Goal: Information Seeking & Learning: Check status

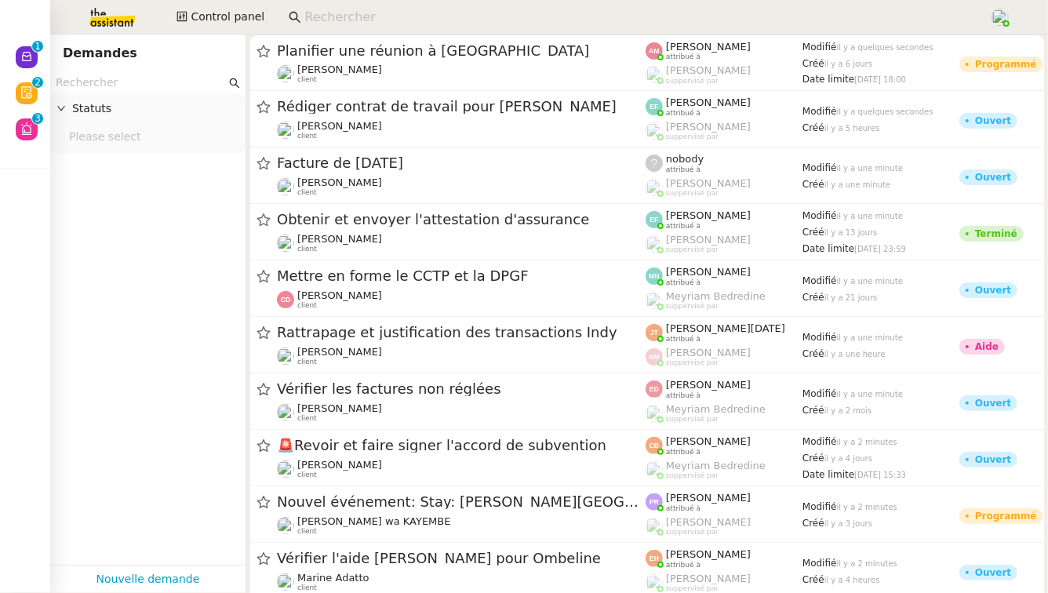
click at [326, 13] on input at bounding box center [638, 17] width 669 height 21
click at [148, 84] on input "text" at bounding box center [141, 83] width 170 height 18
paste input "Clôturer et analyser les candidatures LinkedIn"
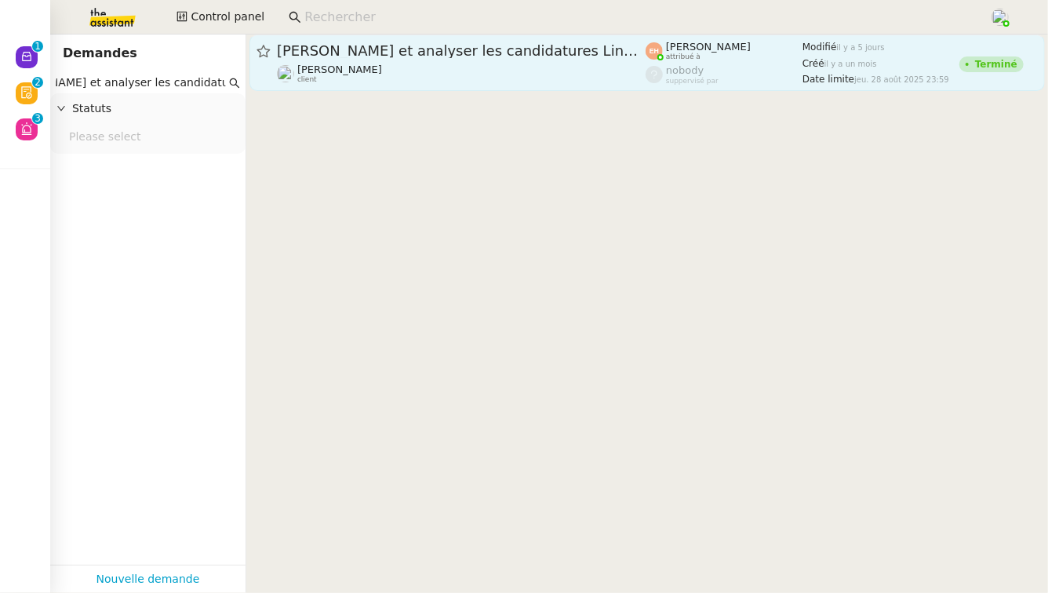
type input "Clôturer et analyser les candidatures LinkedIn"
click at [360, 62] on div "Clôturer et analyser les candidatures LinkedIn Pierre Mergui client" at bounding box center [461, 63] width 369 height 42
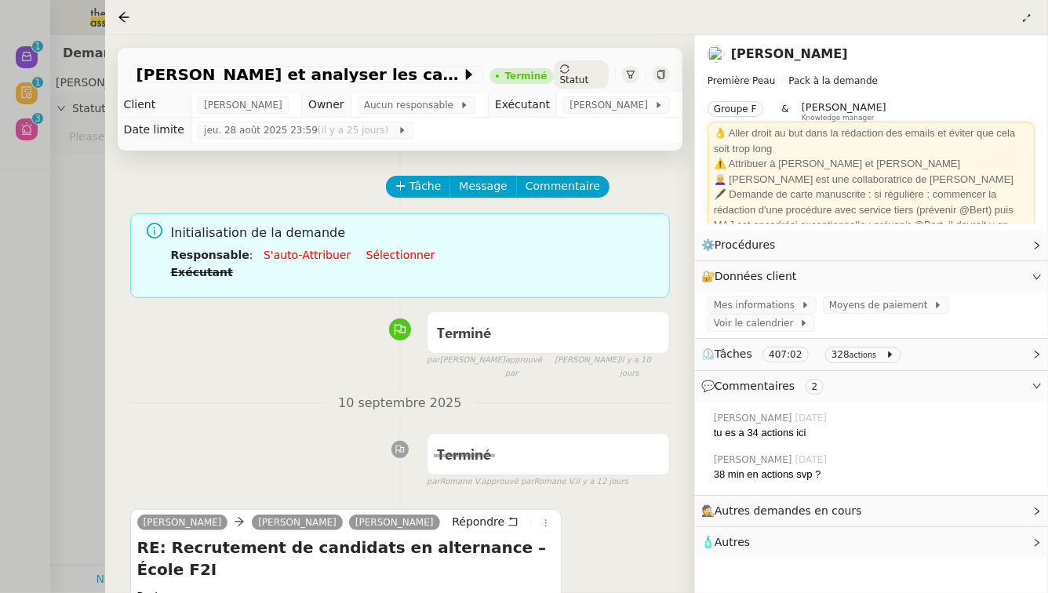
click at [661, 70] on icon at bounding box center [661, 74] width 9 height 9
click at [101, 210] on div at bounding box center [524, 296] width 1048 height 593
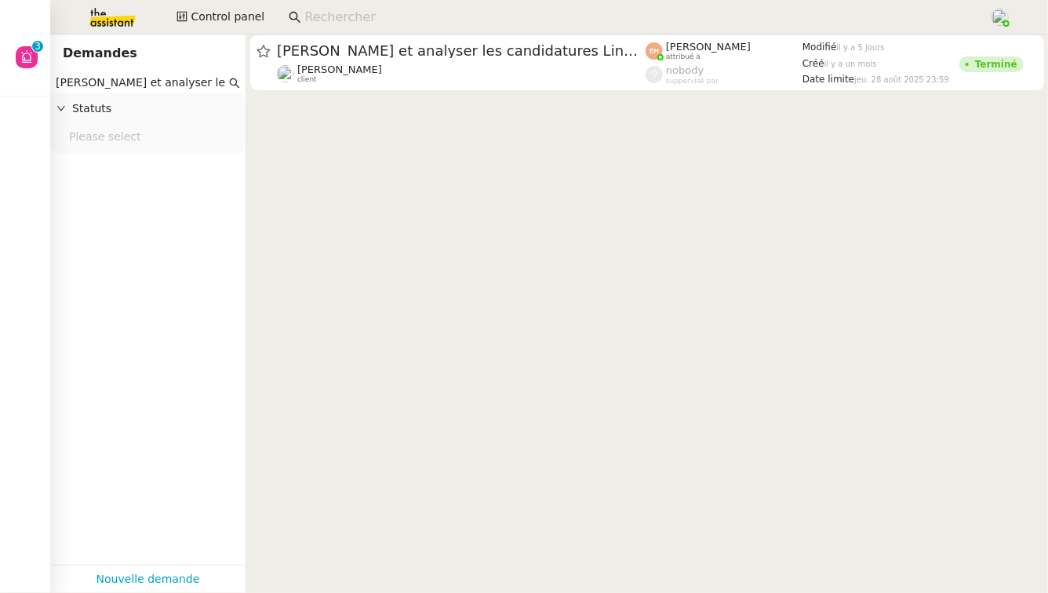
click at [127, 86] on input "[PERSON_NAME] et analyser les candidatures LinkedIn" at bounding box center [141, 83] width 170 height 18
paste input "réer un envoi Discovery Set à Aromi"
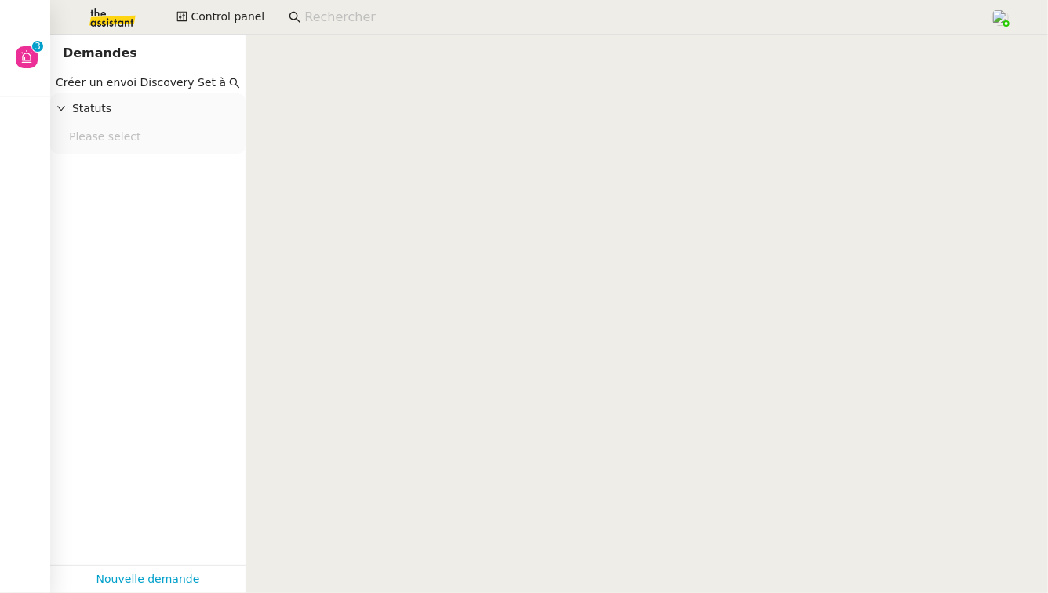
scroll to position [0, 16]
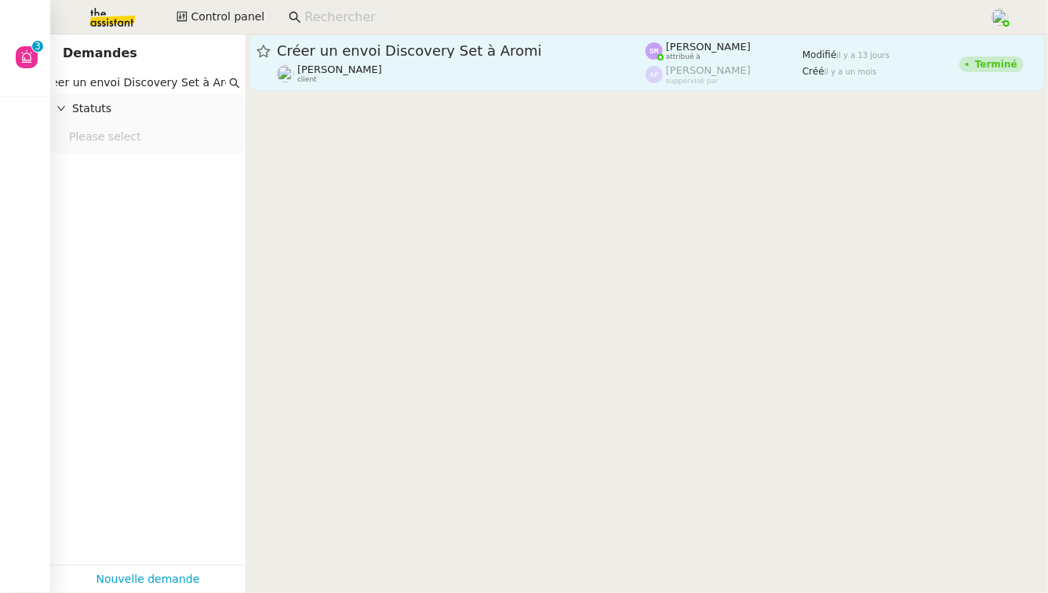
type input "Créer un envoi Discovery Set à Aromi"
click at [476, 60] on div "Créer un envoi Discovery Set à [PERSON_NAME] client" at bounding box center [461, 63] width 369 height 42
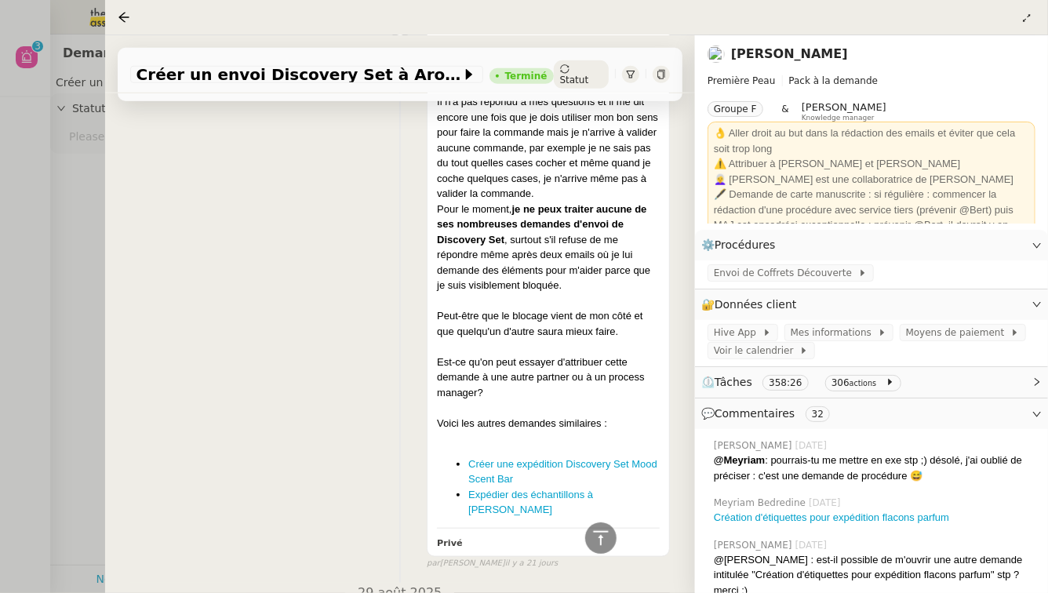
scroll to position [13322, 0]
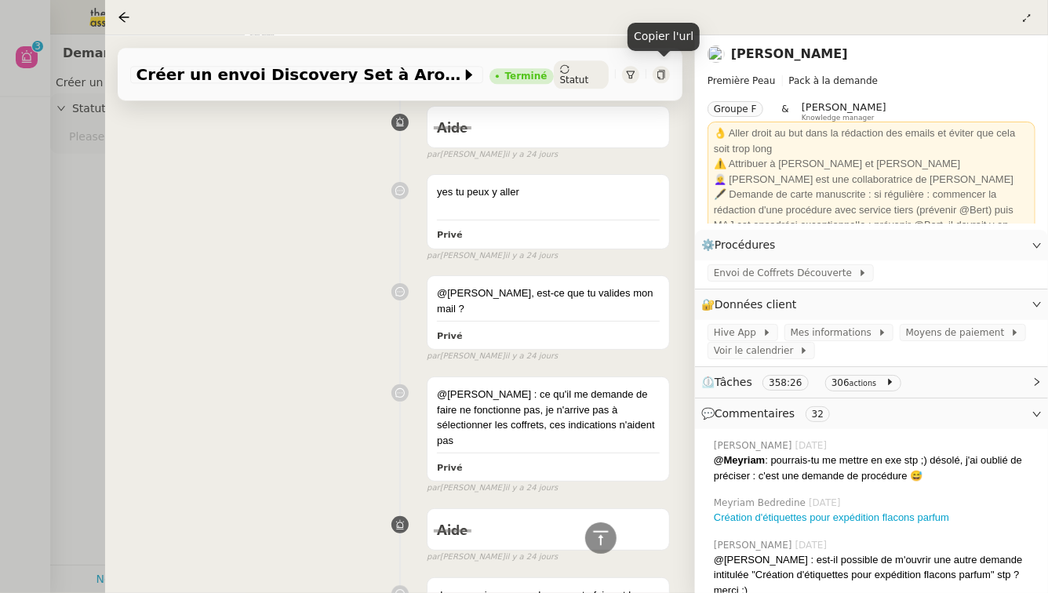
click at [660, 71] on icon at bounding box center [661, 74] width 9 height 9
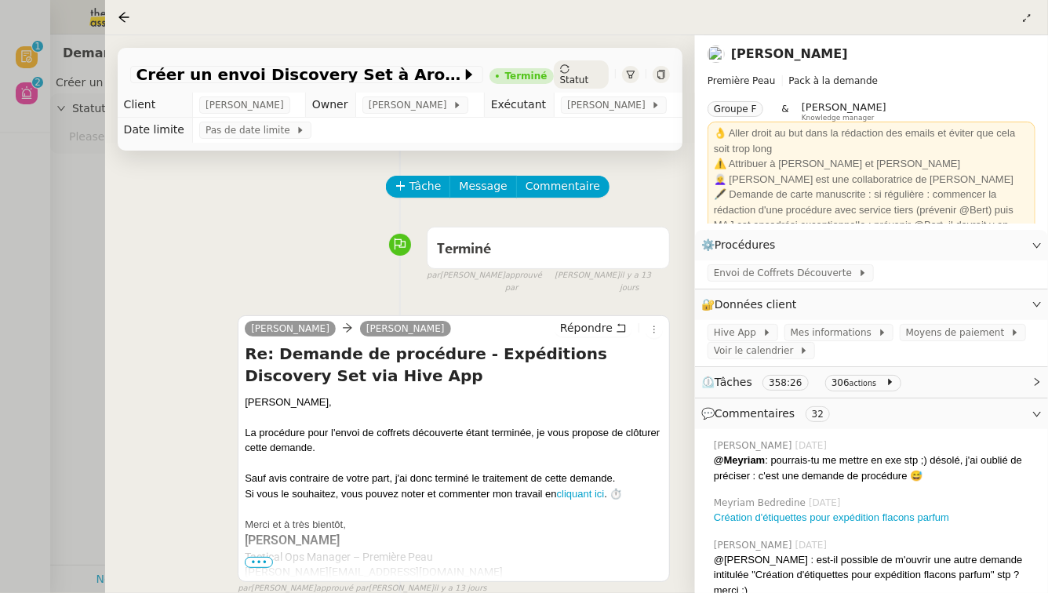
click at [103, 190] on div at bounding box center [524, 296] width 1048 height 593
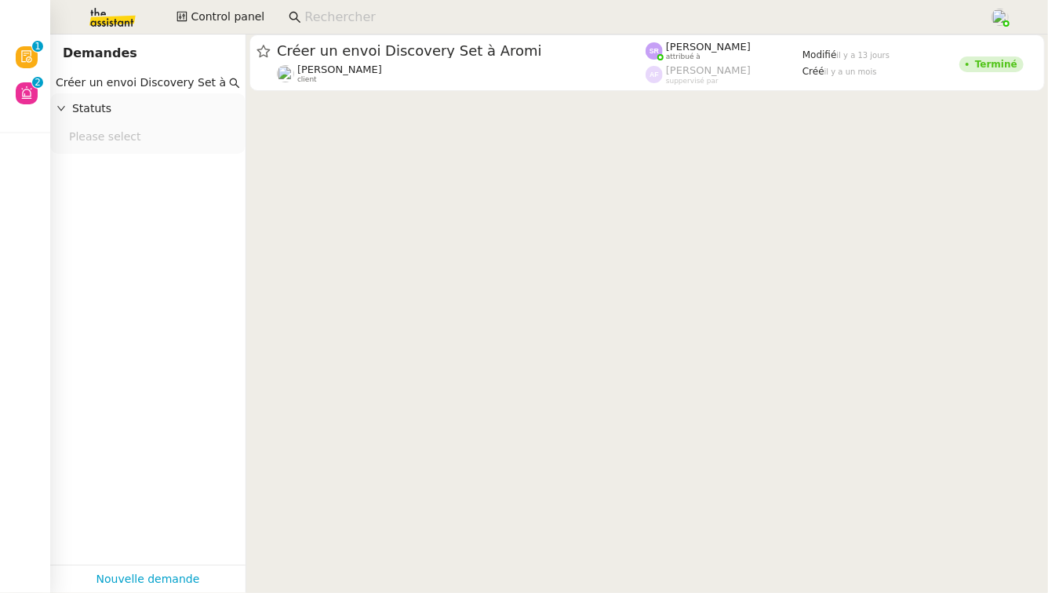
click at [134, 84] on input "Créer un envoi Discovery Set à Aromi" at bounding box center [141, 83] width 170 height 18
paste input "plan de contenu Instagram"
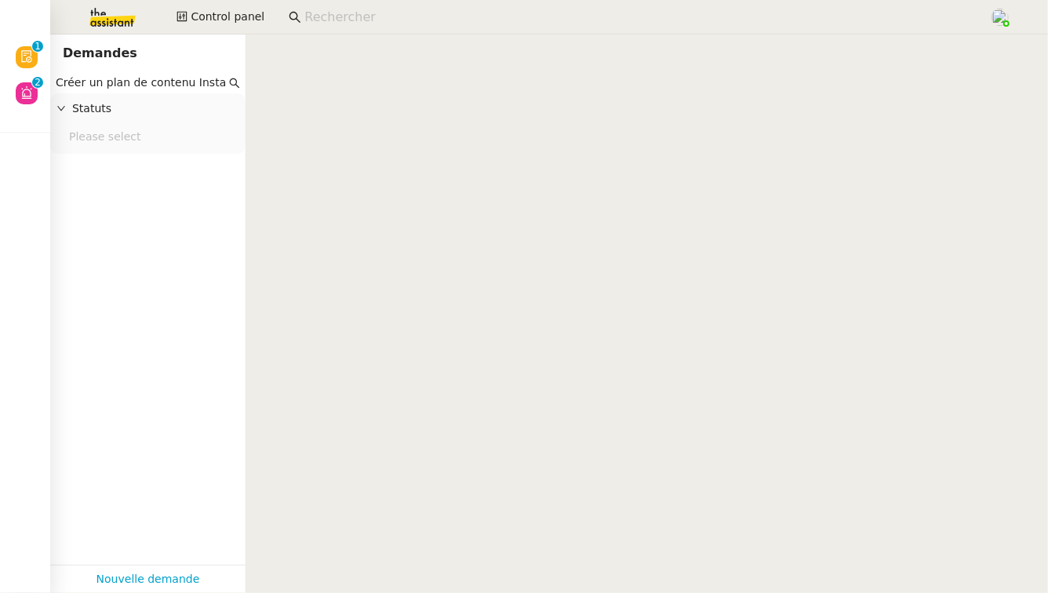
scroll to position [0, 11]
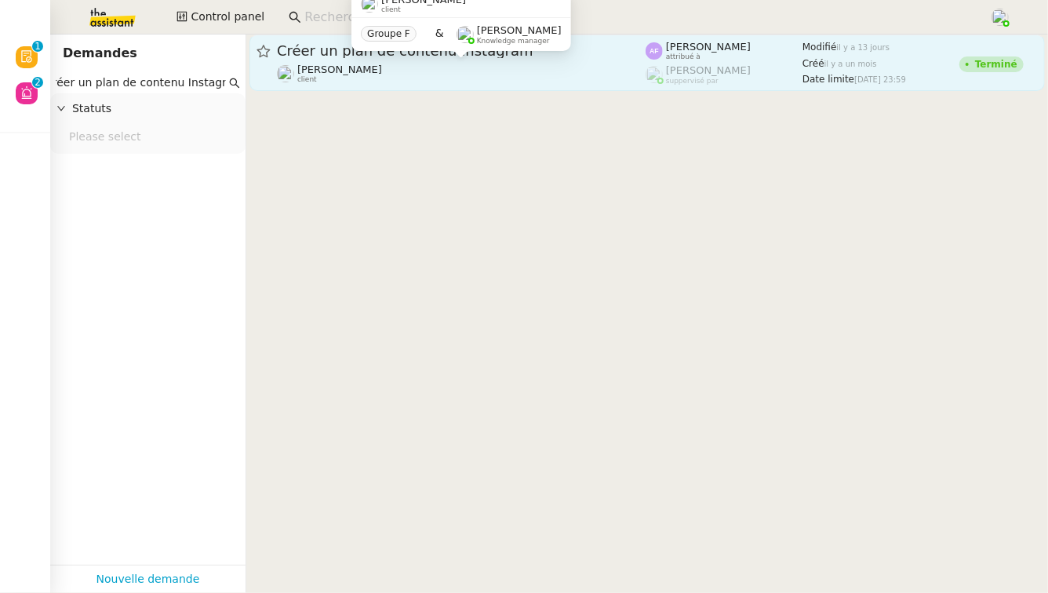
type input "Créer un plan de contenu Instagram"
click at [555, 69] on div "Pierre Mergui client" at bounding box center [461, 74] width 369 height 20
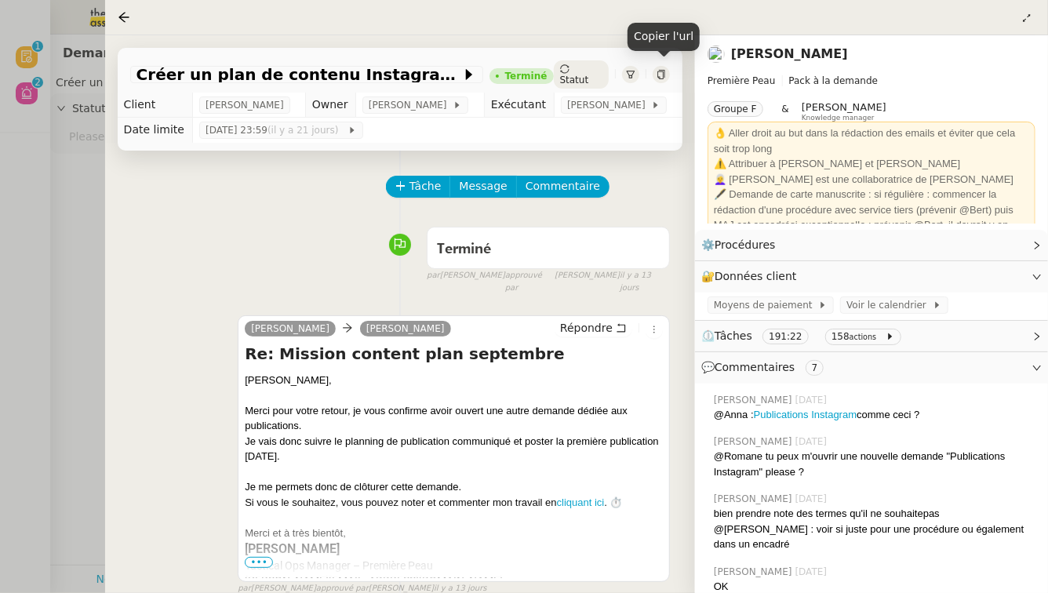
click at [660, 71] on icon at bounding box center [661, 74] width 9 height 9
click at [84, 264] on div at bounding box center [524, 296] width 1048 height 593
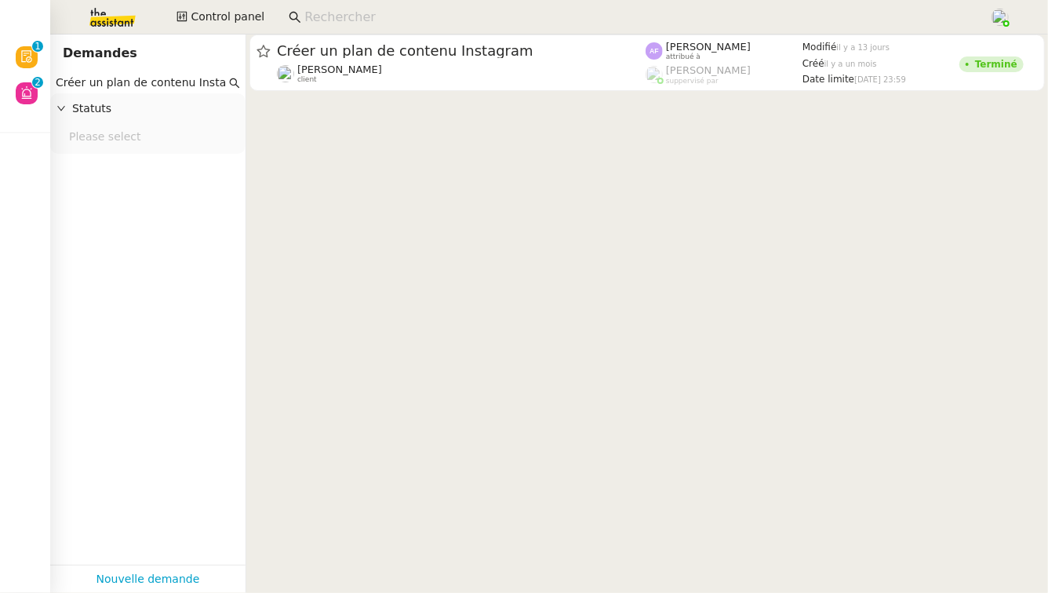
click at [146, 88] on input "Créer un plan de contenu Instagram" at bounding box center [141, 83] width 170 height 18
paste input "Vérifier et suivre les factures Stephid"
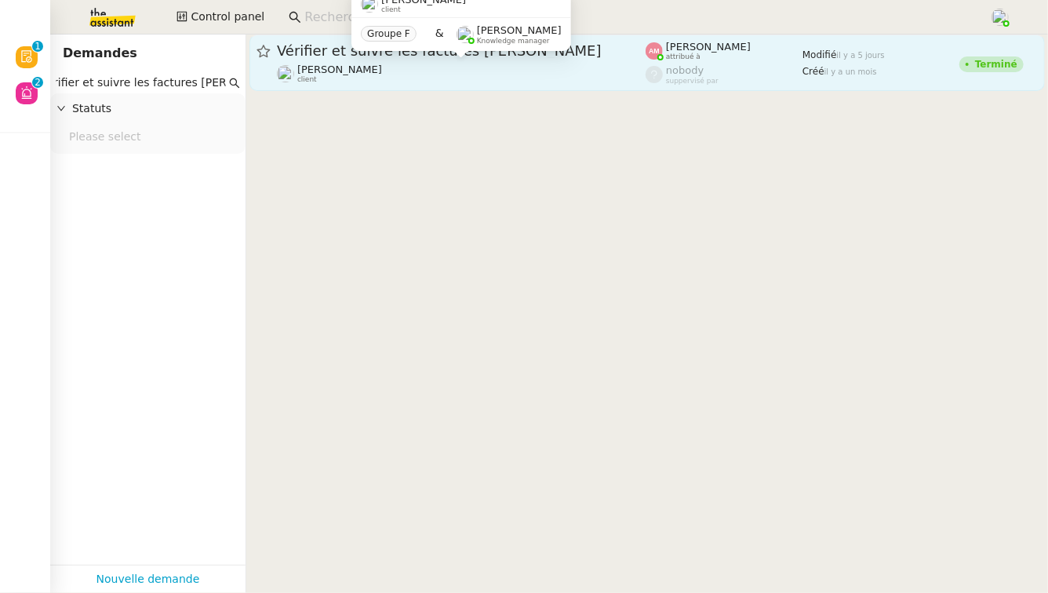
type input "Vérifier et suivre les factures Stephid"
click at [370, 71] on div "Pierre Mergui client" at bounding box center [461, 74] width 369 height 20
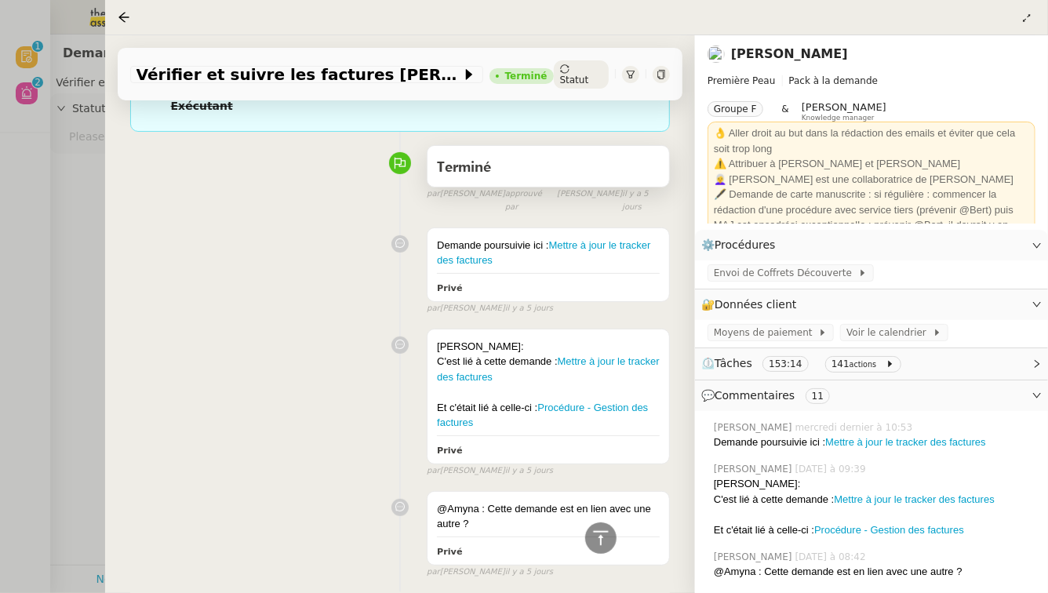
scroll to position [165, 0]
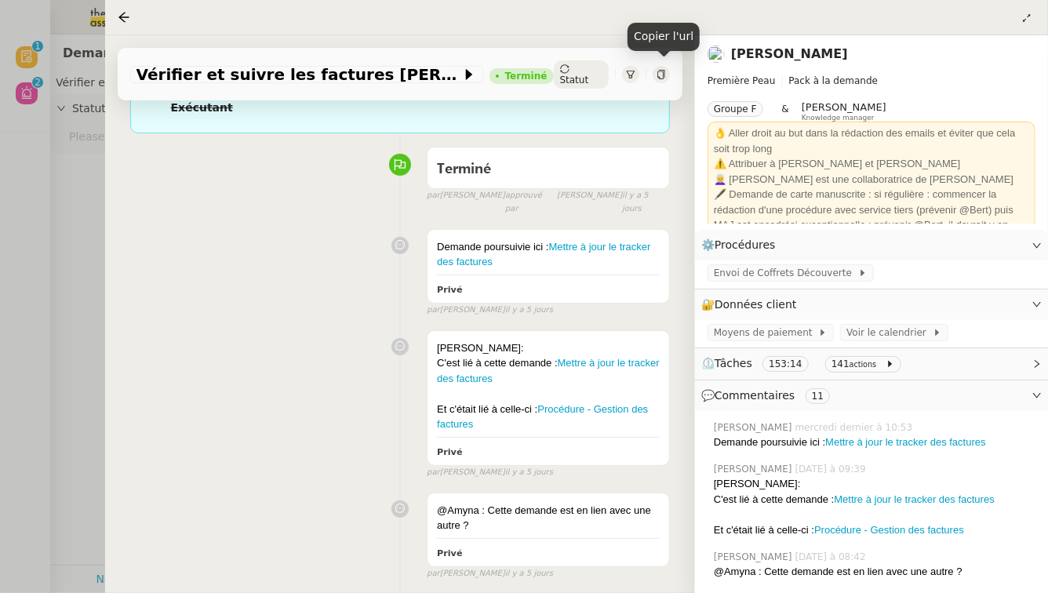
click at [663, 71] on icon at bounding box center [661, 74] width 9 height 9
click at [871, 439] on link "Mettre à jour le tracker des factures" at bounding box center [905, 442] width 160 height 12
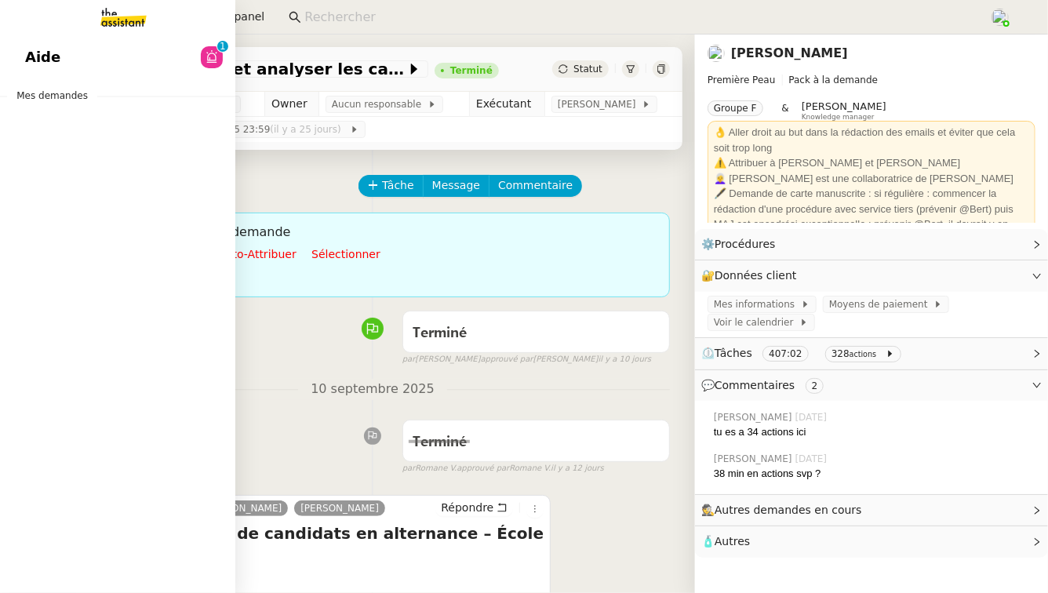
click at [76, 62] on link "Aide 0 1 2 3 4 5 6 7 8 9" at bounding box center [117, 57] width 235 height 36
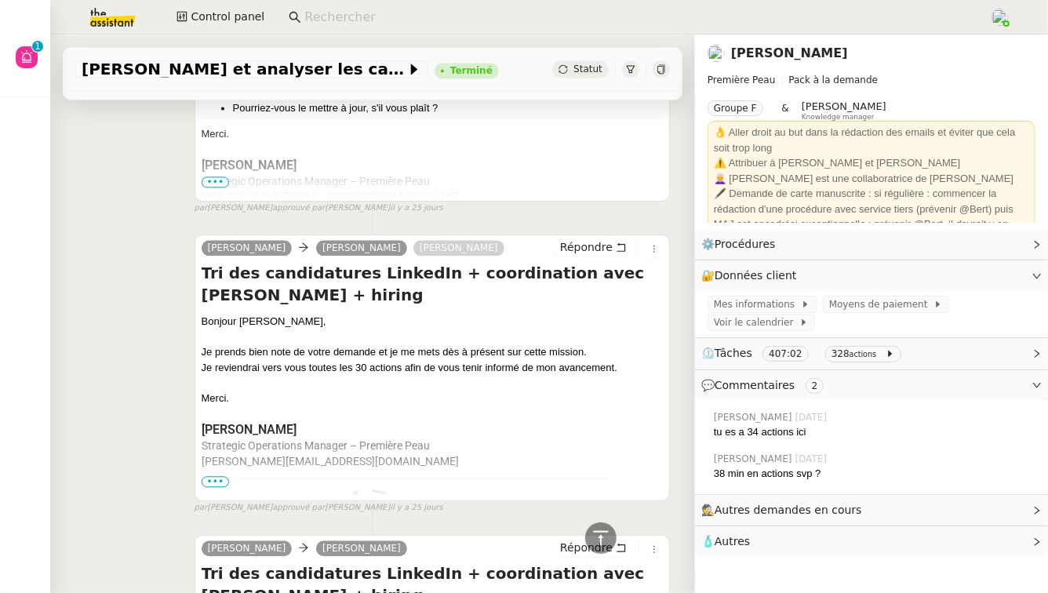
scroll to position [10895, 0]
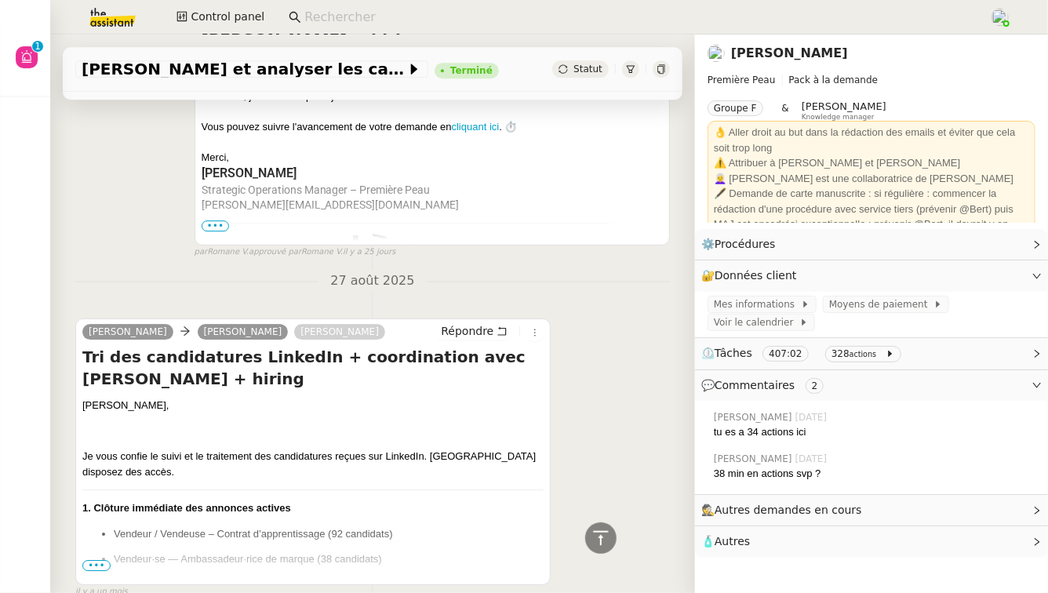
click at [98, 560] on span "•••" at bounding box center [96, 565] width 28 height 11
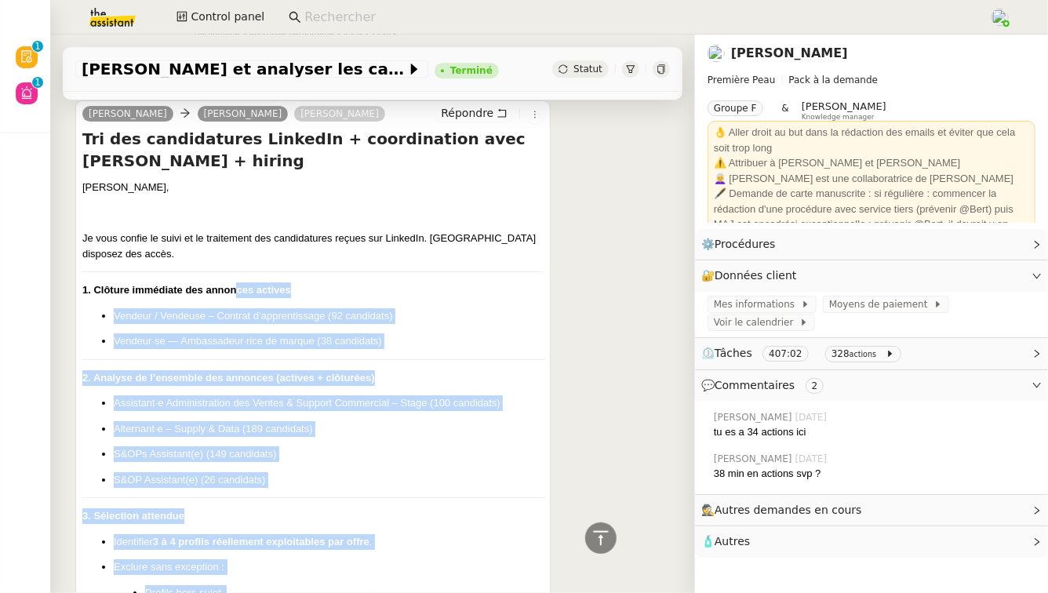
scroll to position [11138, 0]
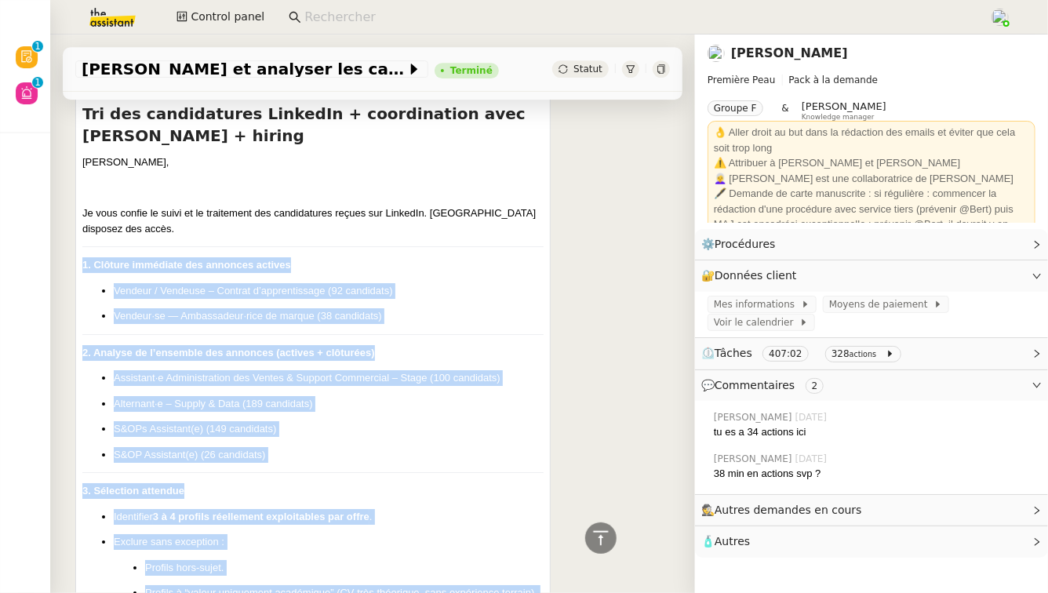
drag, startPoint x: 429, startPoint y: 275, endPoint x: 71, endPoint y: 163, distance: 375.4
copy div "1. Clôture immédiate des annonces actives Vendeur / Vendeuse – Contrat d’appren…"
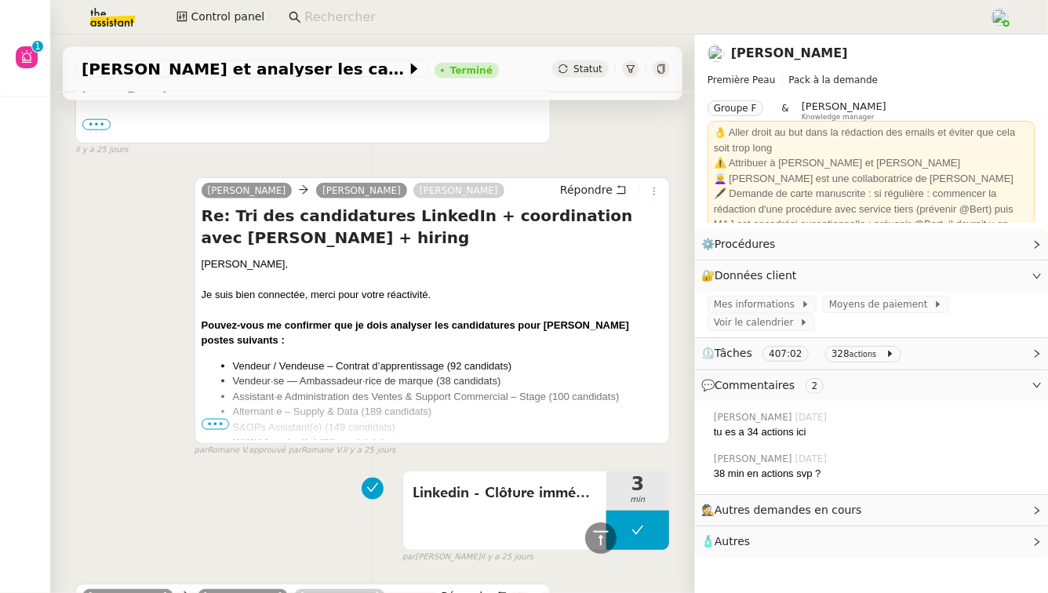
scroll to position [9504, 0]
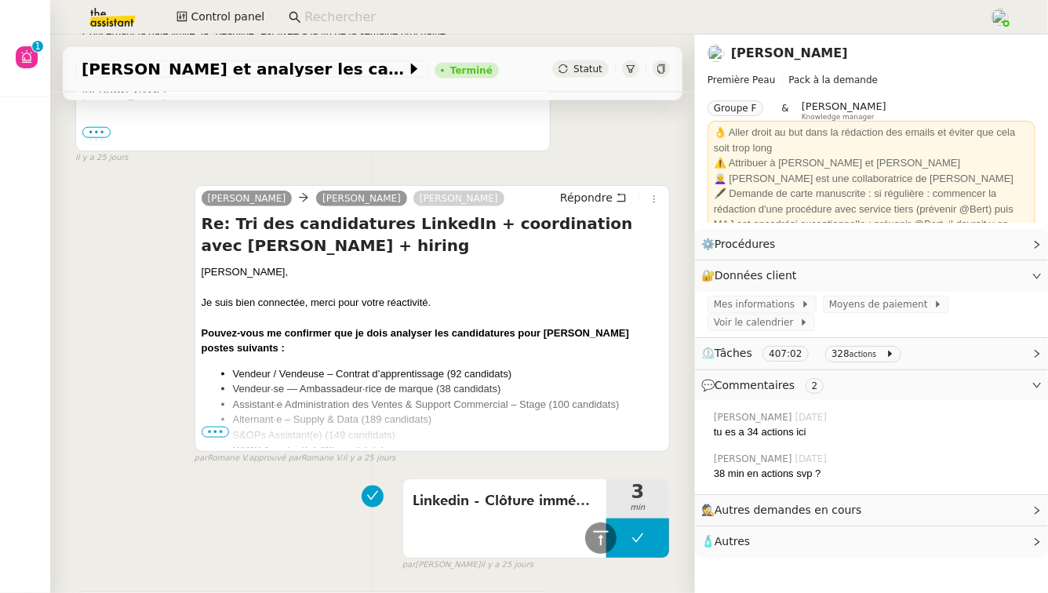
click at [215, 427] on span "•••" at bounding box center [216, 432] width 28 height 11
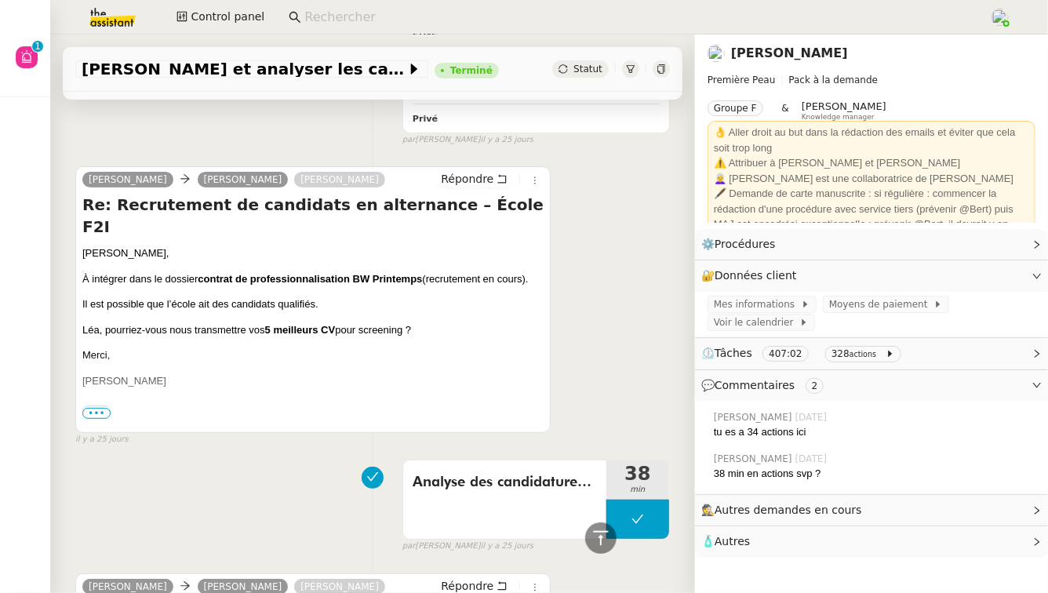
scroll to position [8814, 0]
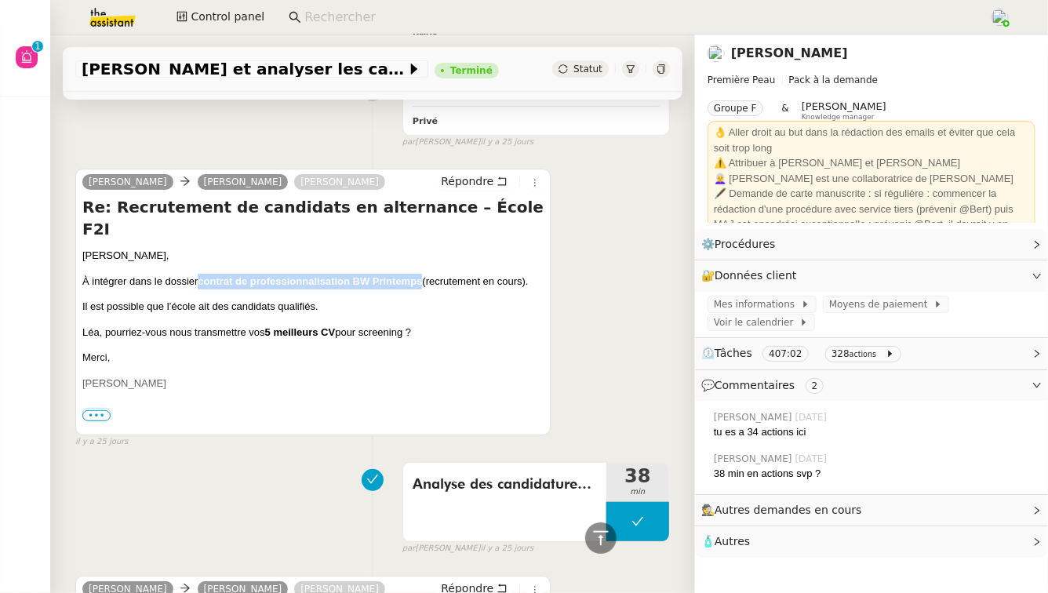
drag, startPoint x: 426, startPoint y: 187, endPoint x: 202, endPoint y: 178, distance: 223.7
click at [202, 274] on p "À intégrer dans le dossier contrat de professionnalisation BW Printemps (recrut…" at bounding box center [312, 282] width 461 height 16
copy b "contrat de professionnalisation BW Printemps"
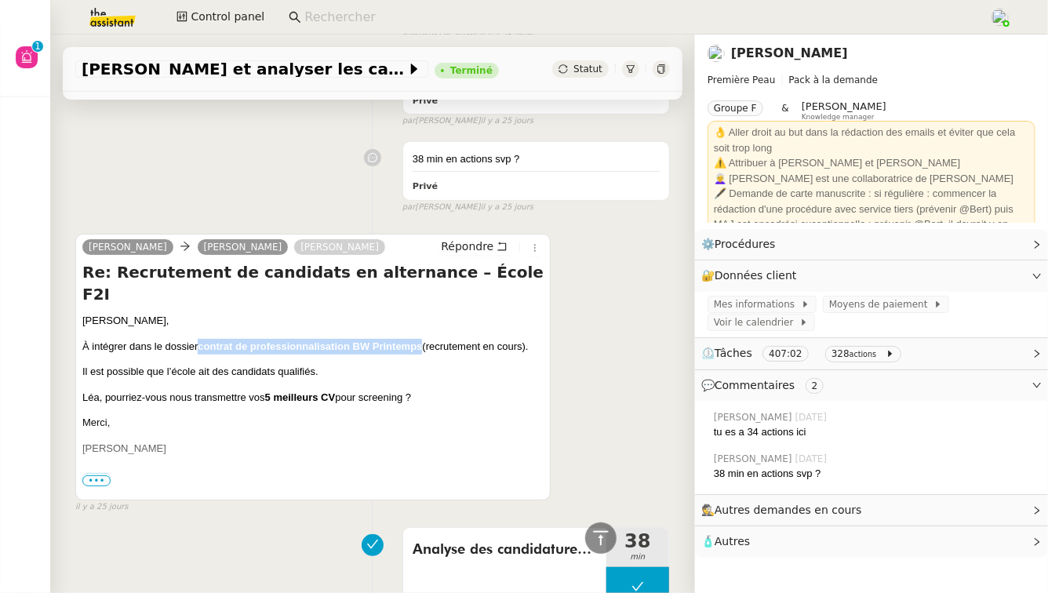
scroll to position [8616, 0]
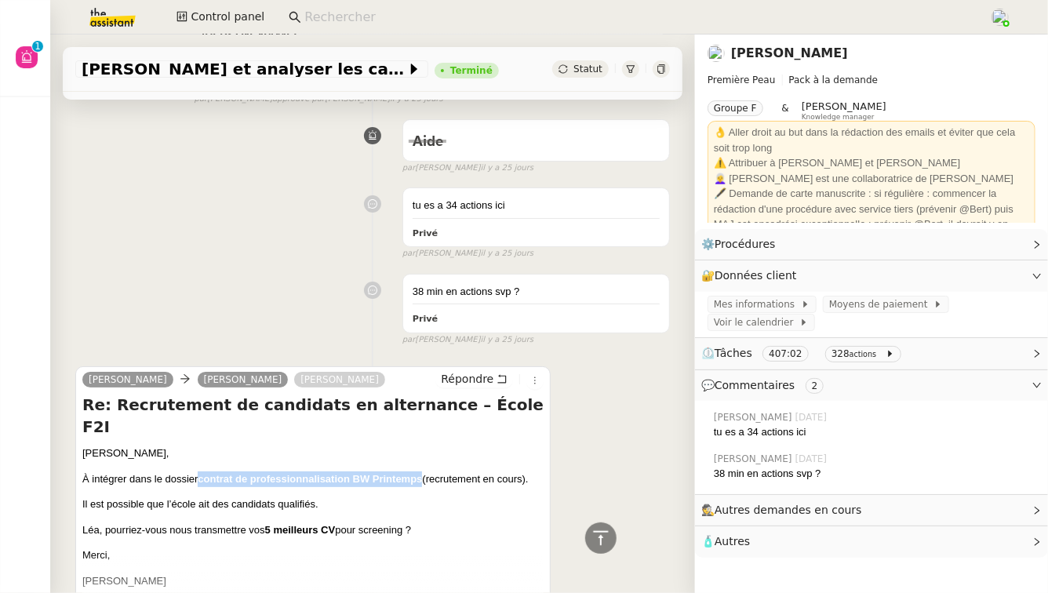
click at [231, 446] on div "Camille, À intégrer dans le dossier contrat de professionnalisation BW Printemp…" at bounding box center [312, 545] width 461 height 198
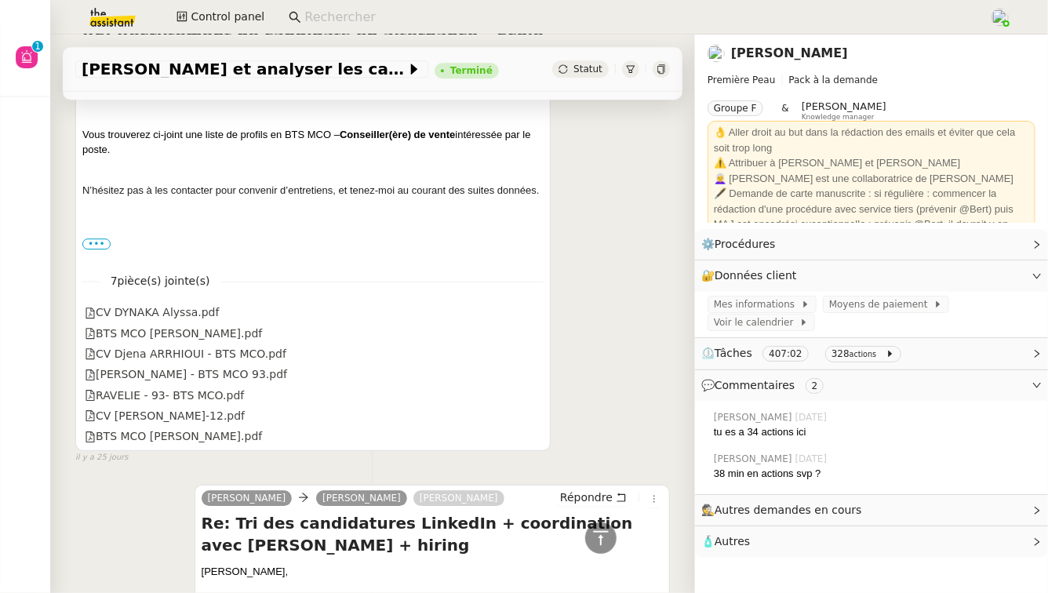
scroll to position [7852, 0]
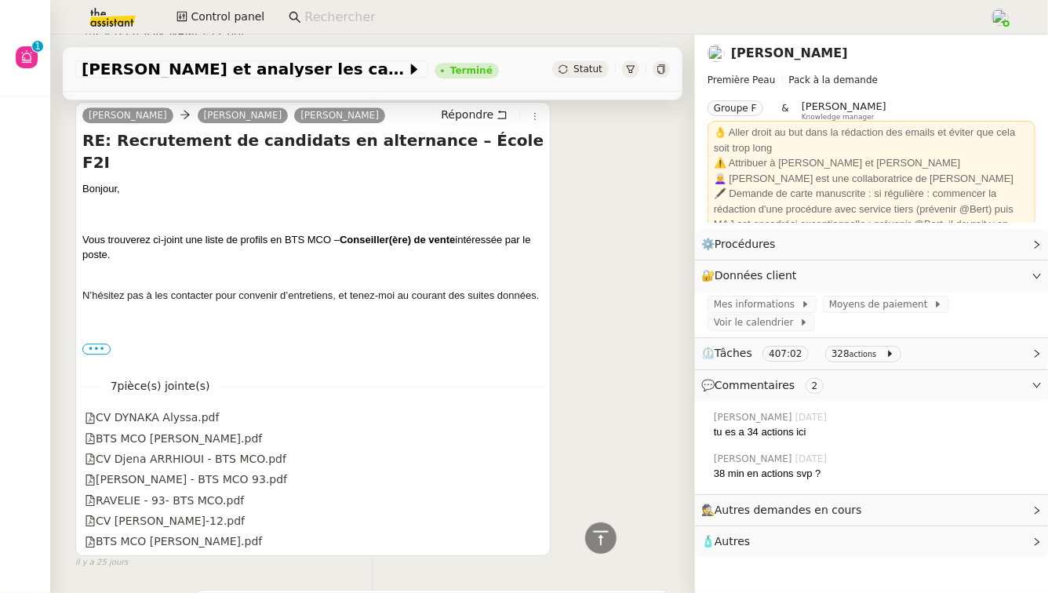
click at [96, 344] on span "•••" at bounding box center [96, 349] width 28 height 11
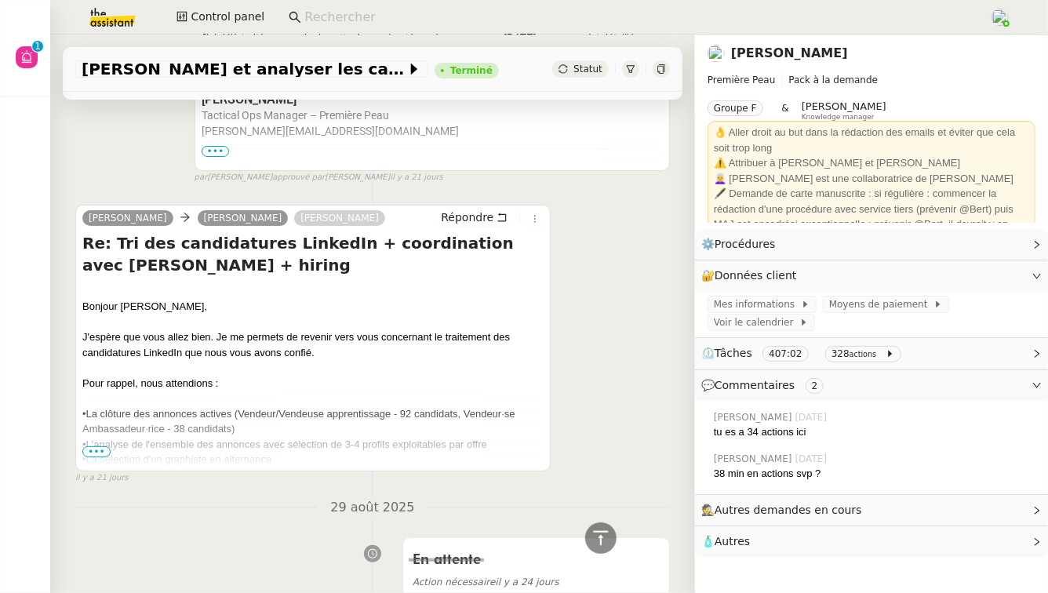
scroll to position [5738, 0]
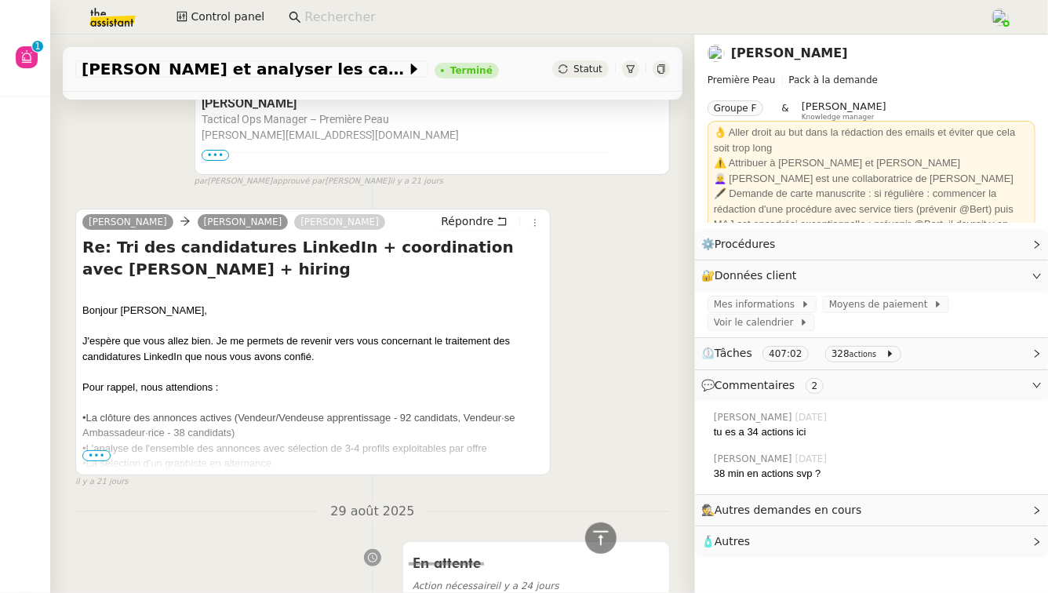
click at [99, 455] on span "•••" at bounding box center [96, 455] width 28 height 11
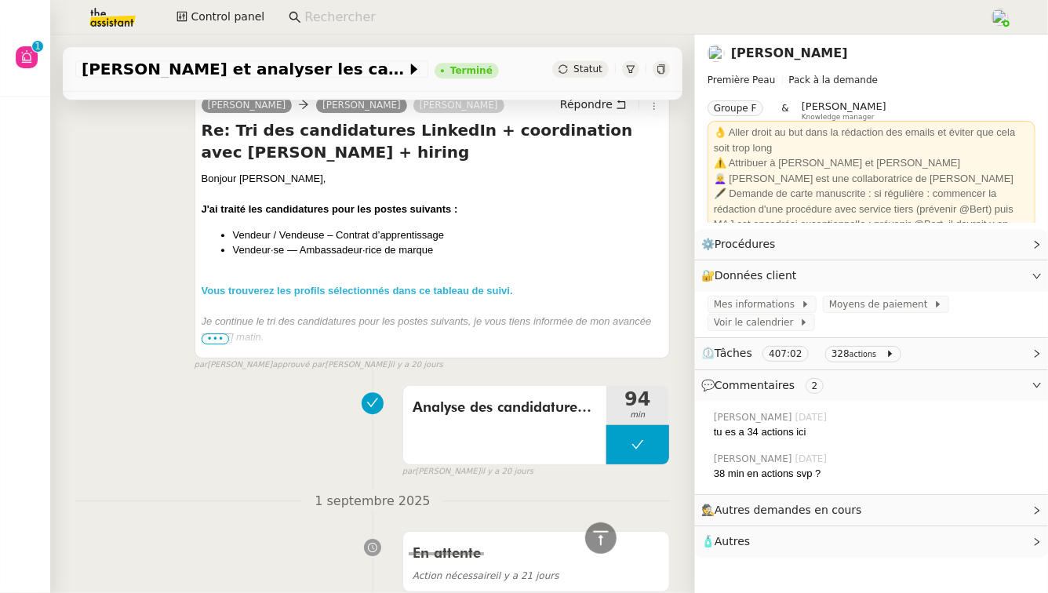
scroll to position [5021, 0]
click at [209, 340] on span "•••" at bounding box center [216, 339] width 28 height 11
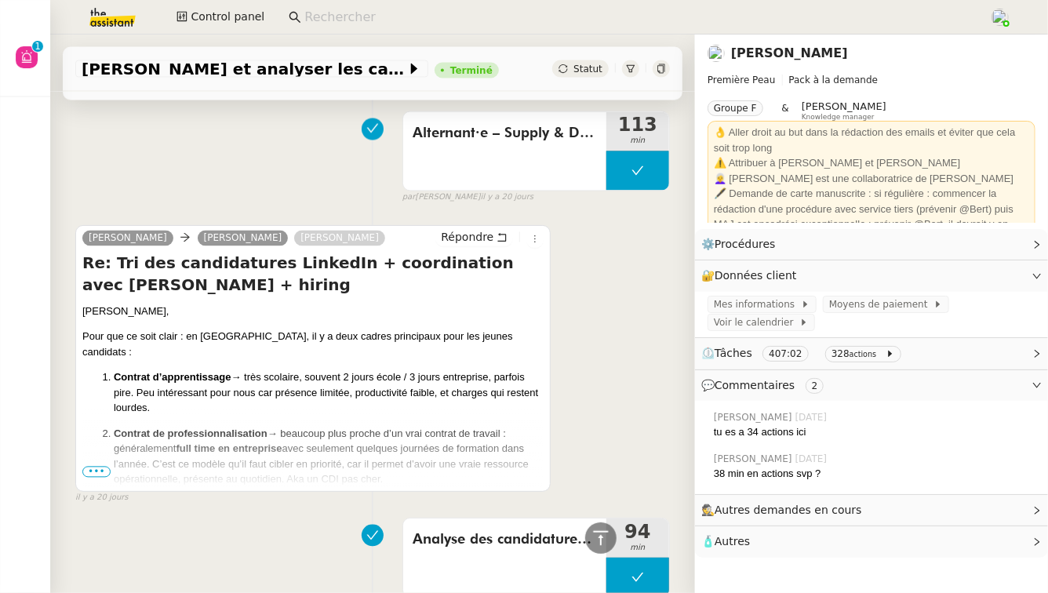
scroll to position [4250, 0]
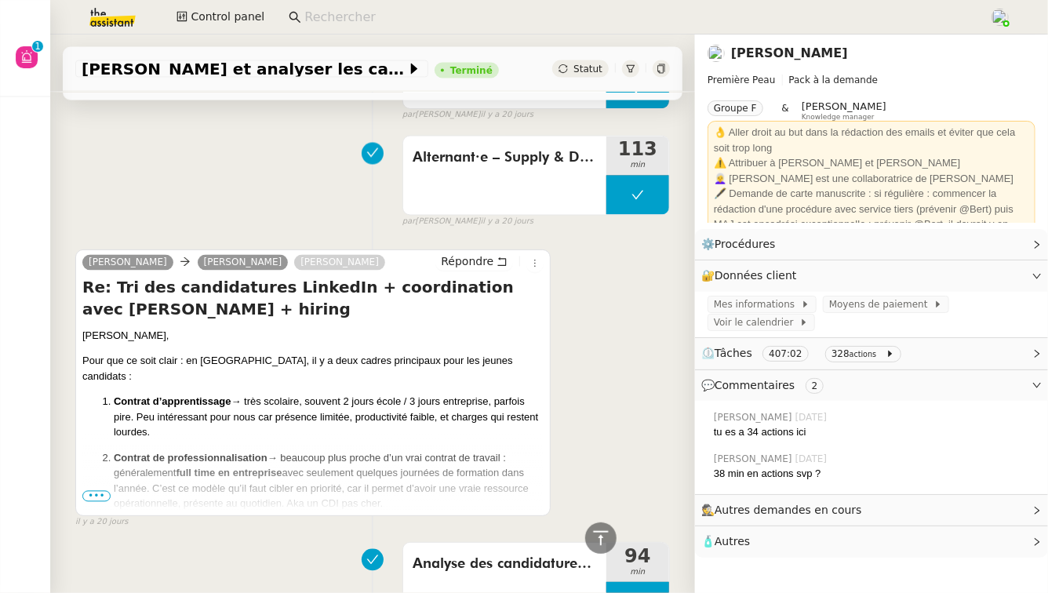
click at [106, 481] on ol "Contrat d’apprentissage → très scolaire, souvent 2 jours école / 3 jours entrep…" at bounding box center [312, 454] width 461 height 118
click at [104, 490] on ol "Contrat d’apprentissage → très scolaire, souvent 2 jours école / 3 jours entrep…" at bounding box center [312, 454] width 461 height 118
click at [103, 498] on span "•••" at bounding box center [96, 496] width 28 height 11
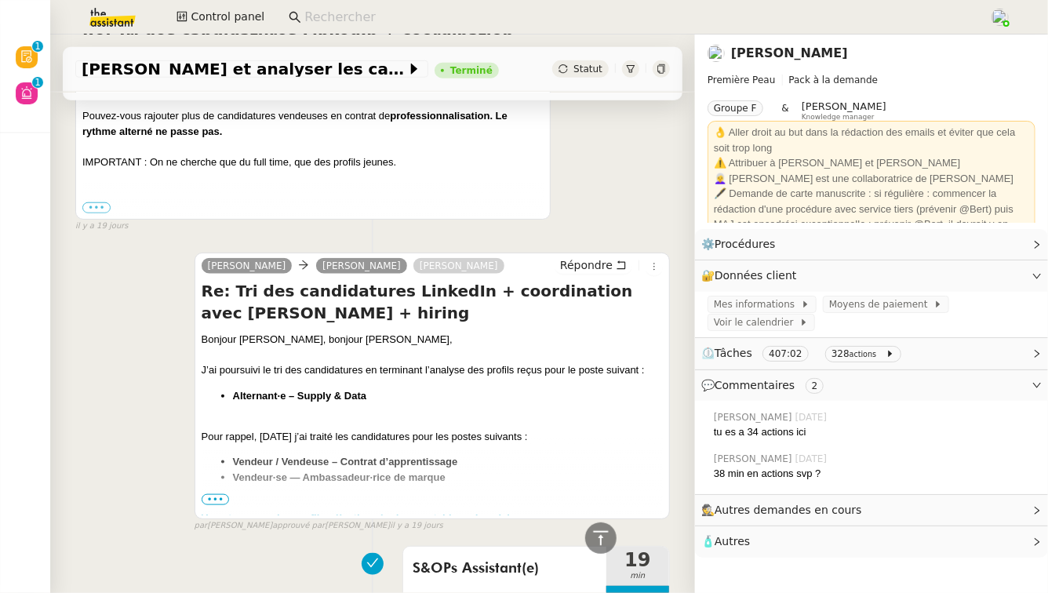
scroll to position [3589, 0]
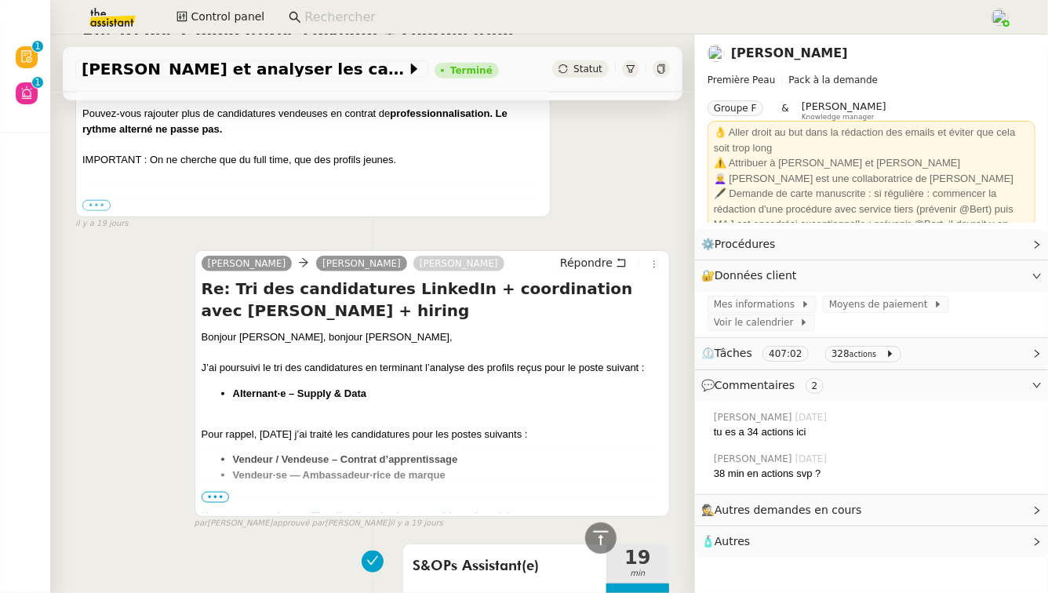
click at [224, 497] on span "•••" at bounding box center [216, 497] width 28 height 11
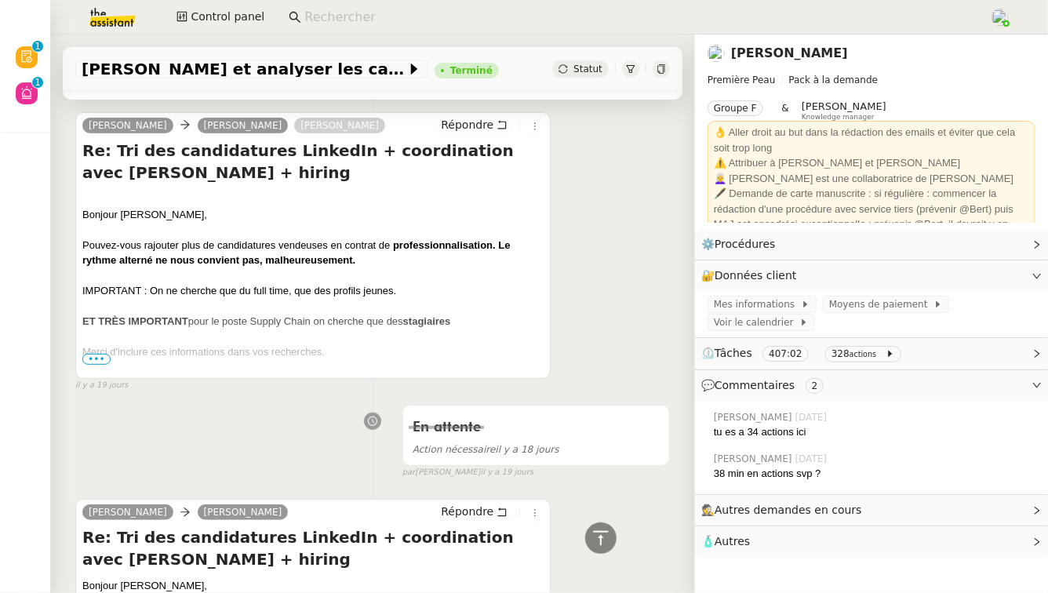
scroll to position [3087, 0]
click at [89, 363] on span "•••" at bounding box center [96, 358] width 28 height 11
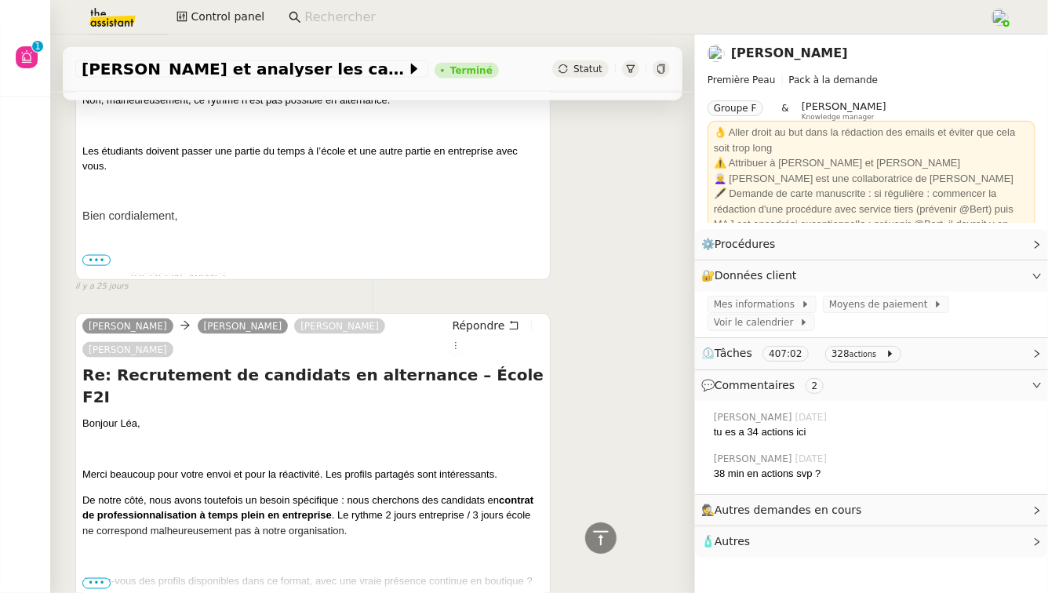
scroll to position [9633, 0]
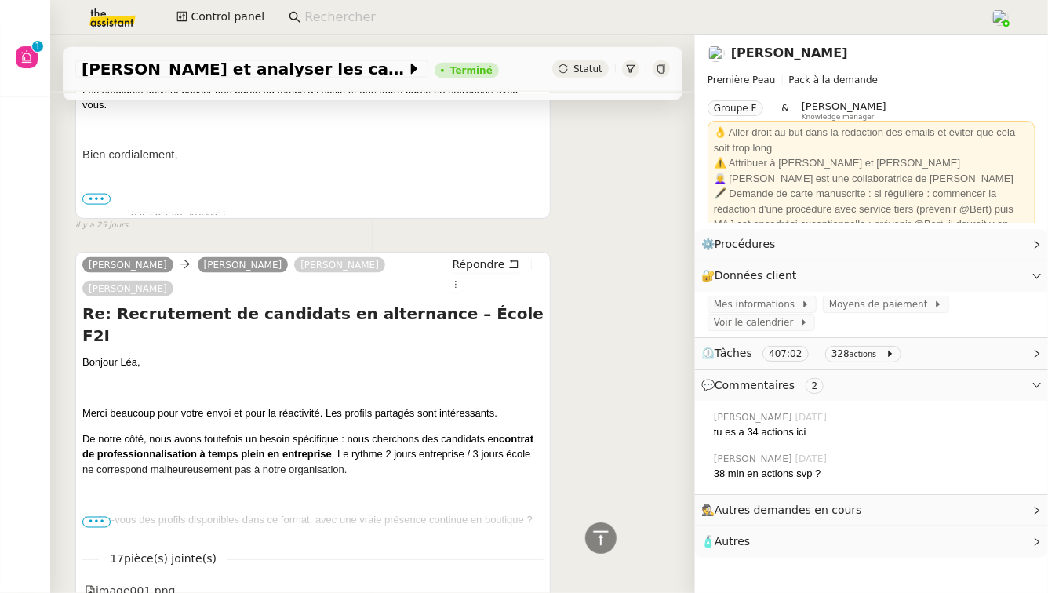
click at [92, 517] on span "•••" at bounding box center [96, 522] width 28 height 11
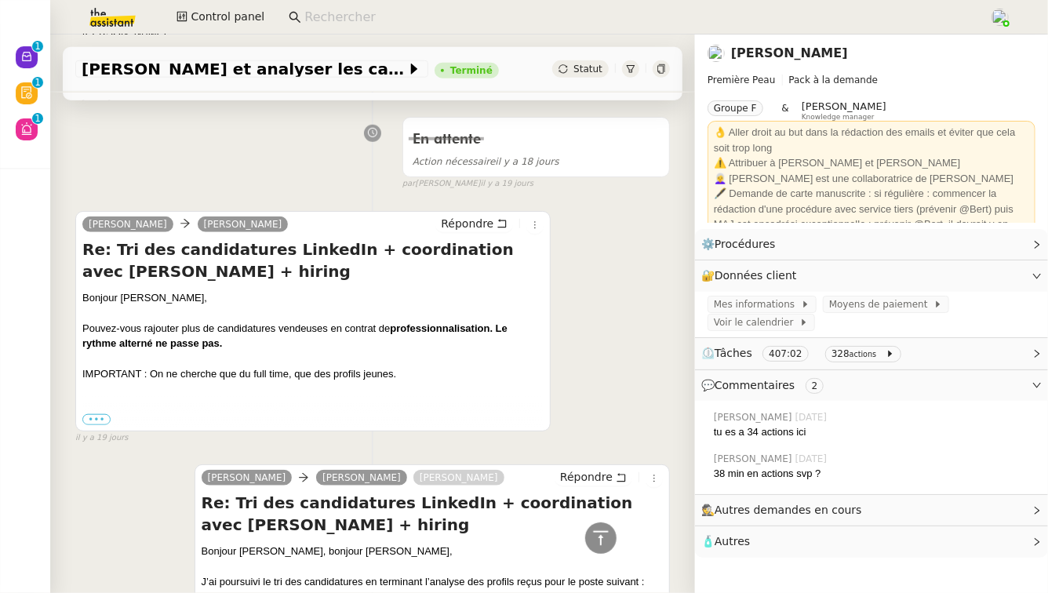
scroll to position [3594, 0]
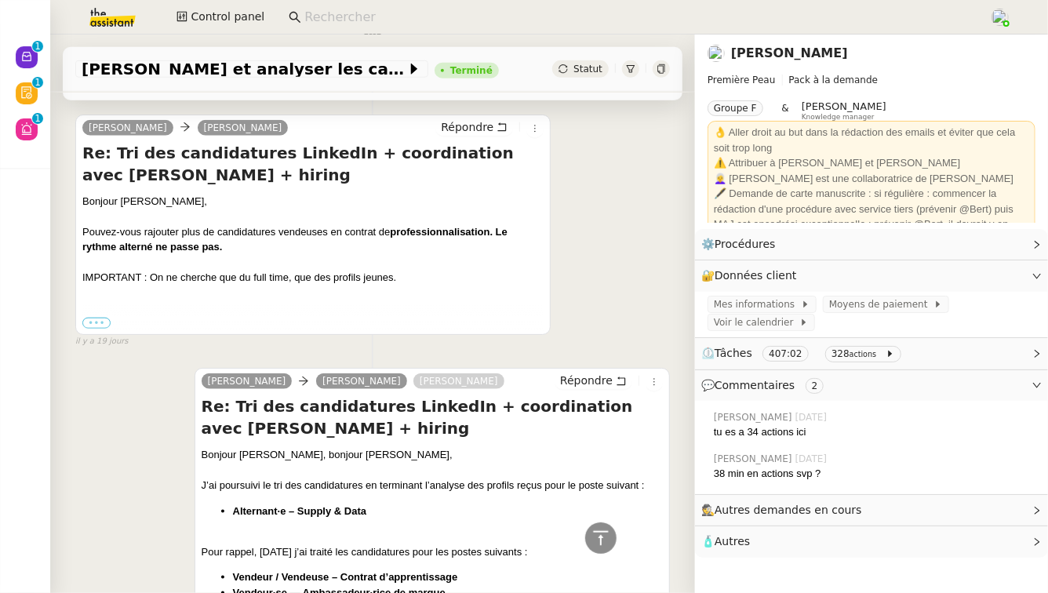
click at [103, 322] on label "•••" at bounding box center [96, 323] width 28 height 11
click at [0, 0] on input "•••" at bounding box center [0, 0] width 0 height 0
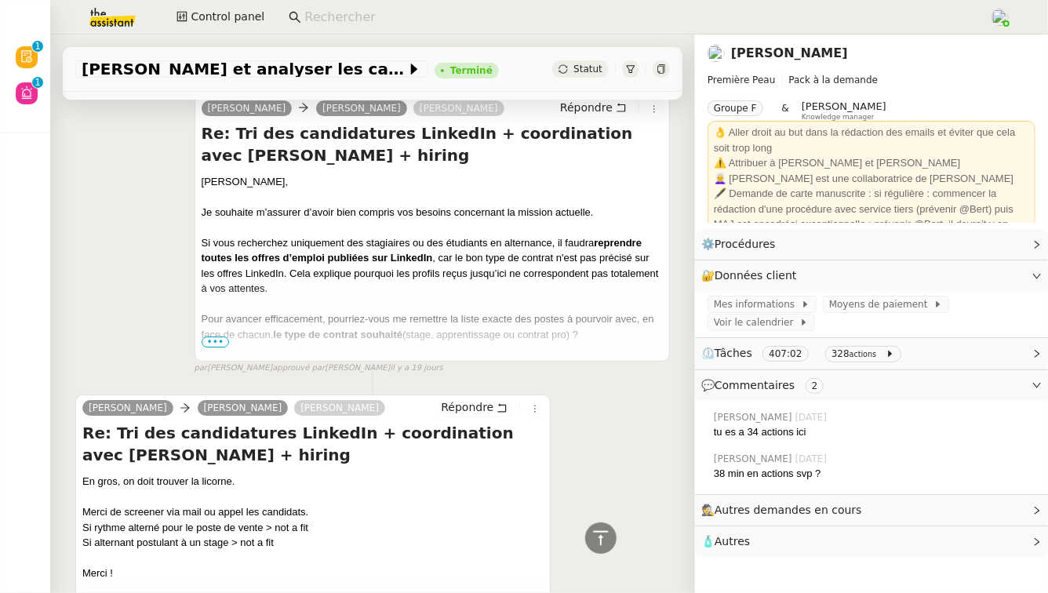
scroll to position [2527, 0]
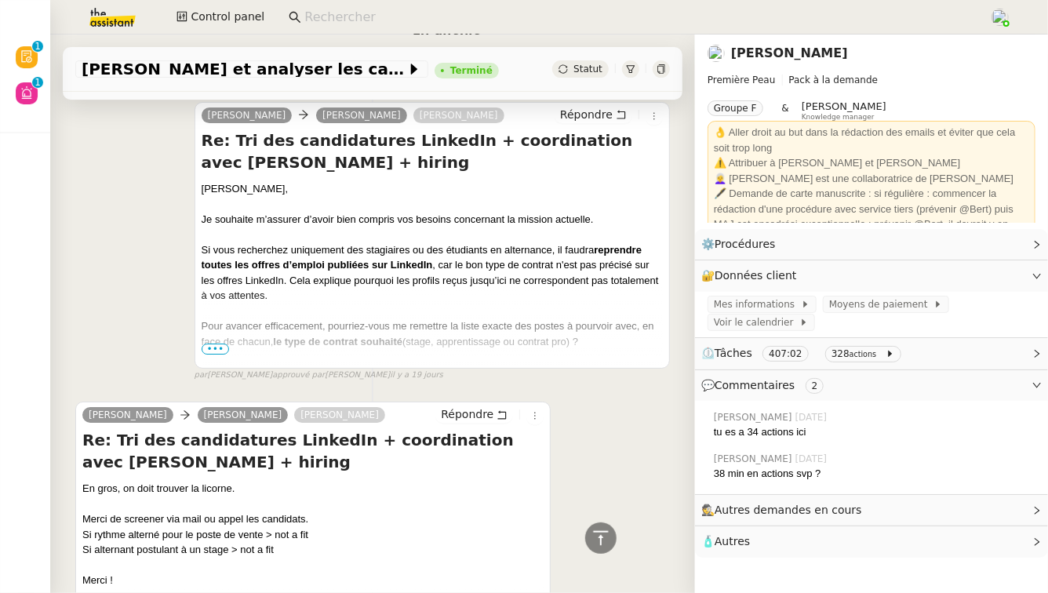
click at [208, 351] on span "•••" at bounding box center [216, 349] width 28 height 11
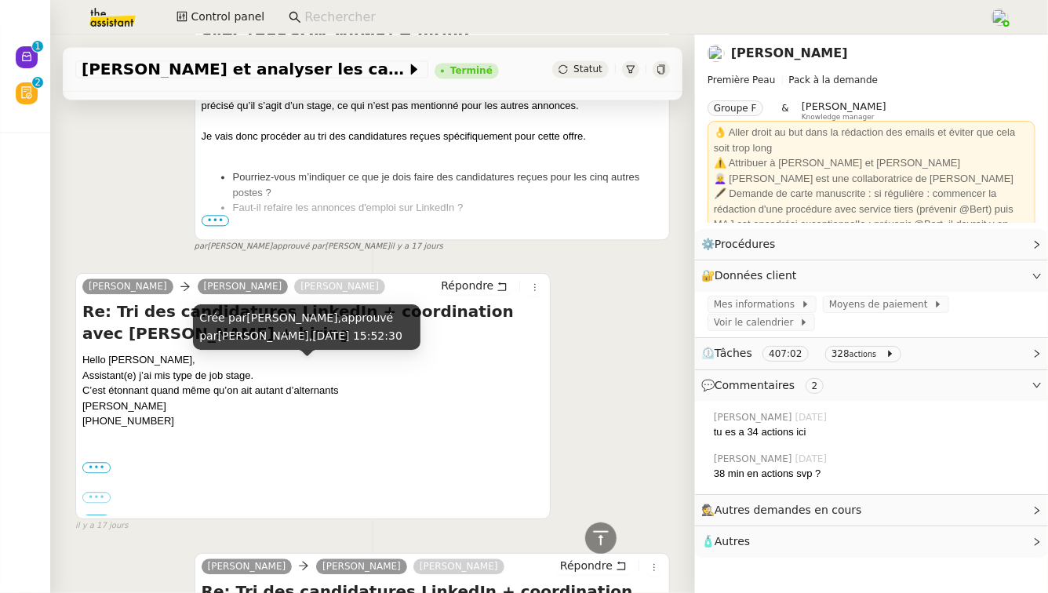
scroll to position [1658, 0]
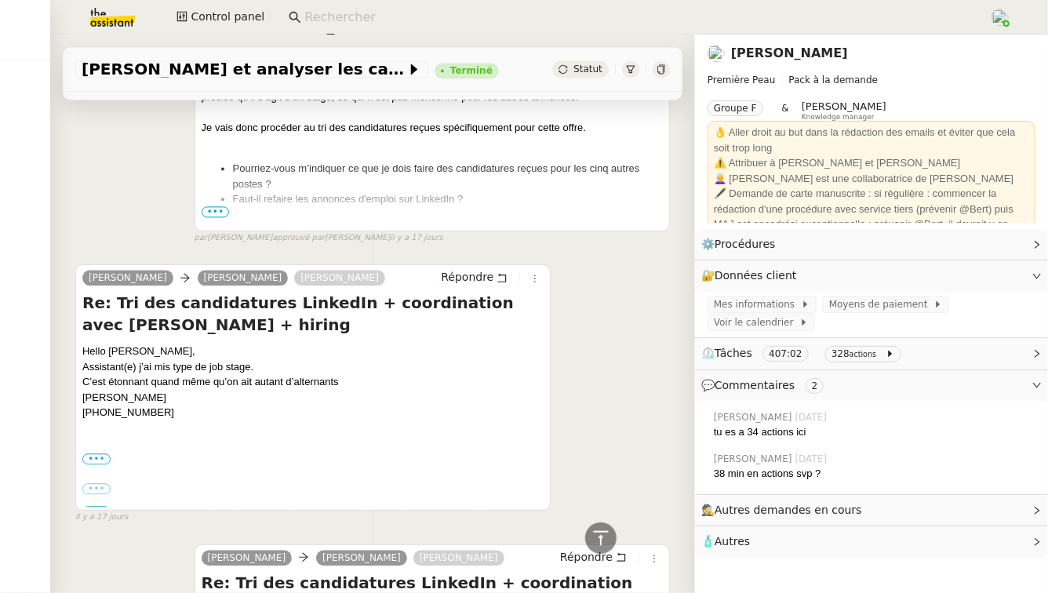
click at [227, 204] on ul "Pourriez-vous m’indiquer ce que je dois faire des candidatures reçues pour les …" at bounding box center [432, 184] width 461 height 46
click at [221, 207] on span "•••" at bounding box center [216, 211] width 28 height 11
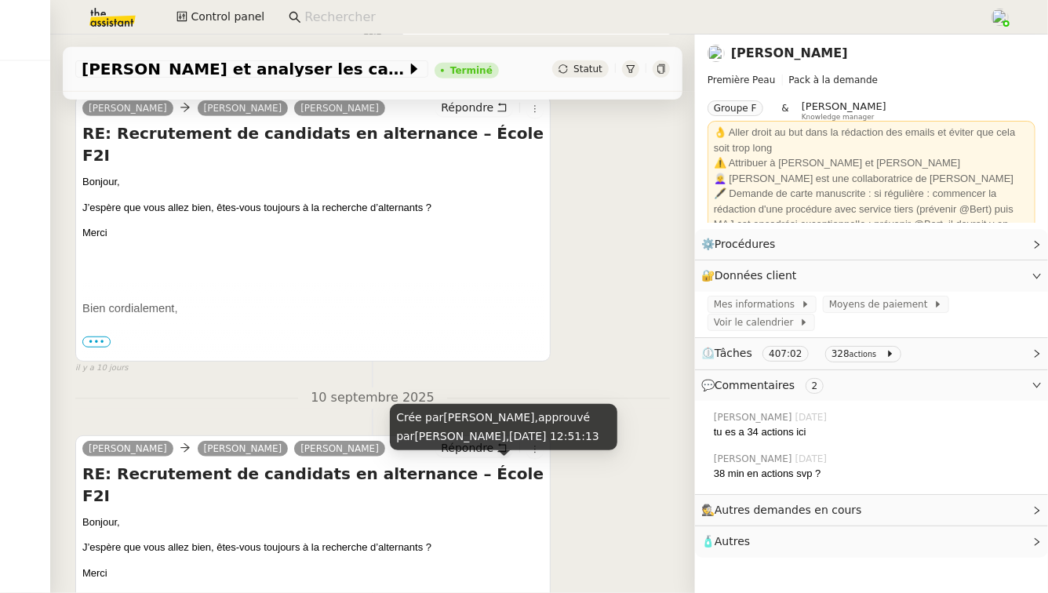
scroll to position [428, 0]
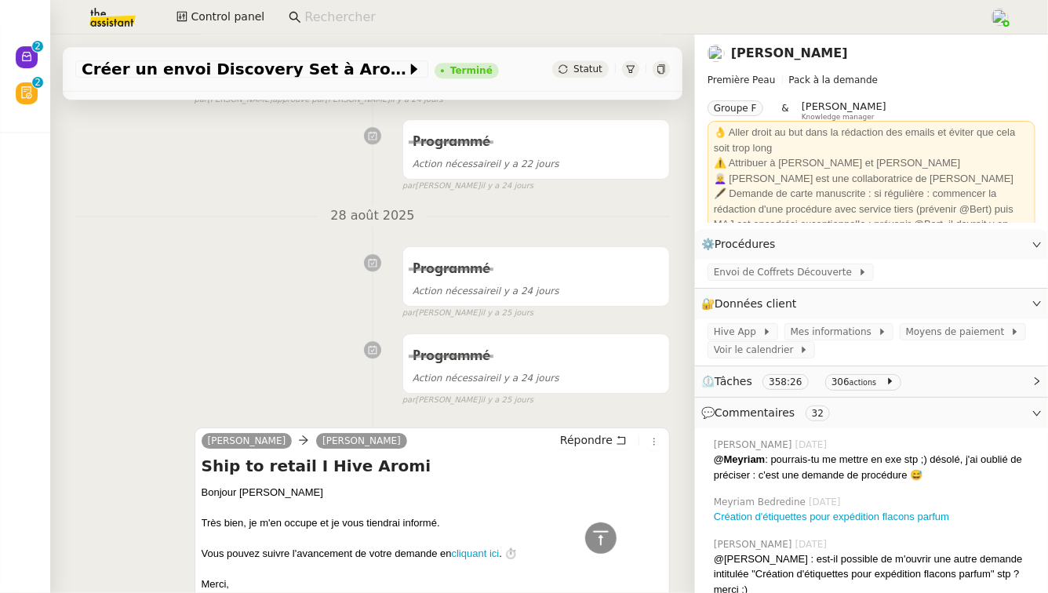
scroll to position [17019, 0]
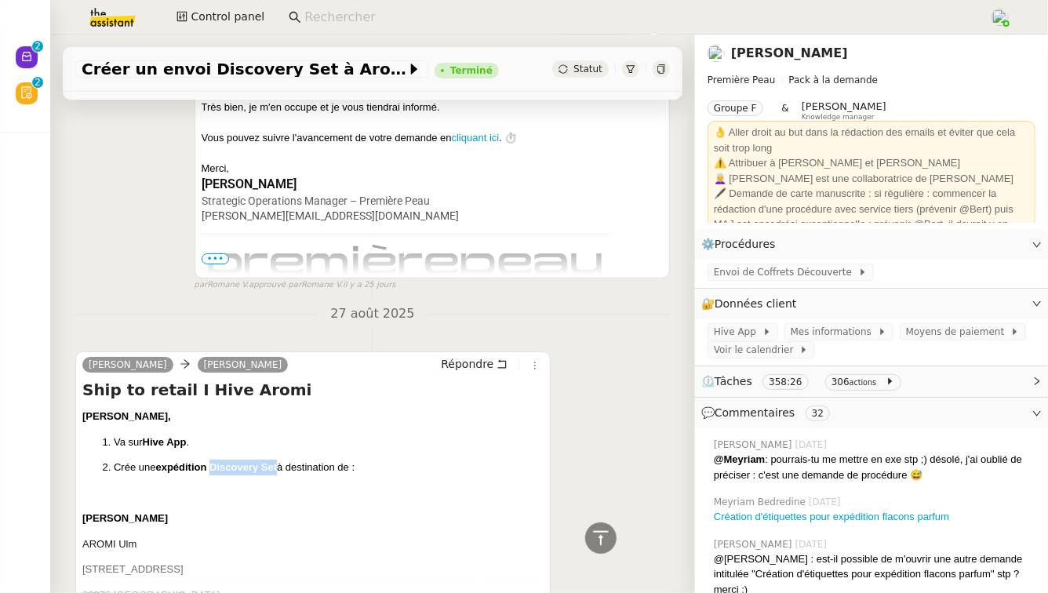
drag, startPoint x: 212, startPoint y: 351, endPoint x: 280, endPoint y: 355, distance: 68.3
click at [280, 460] on p "Crée une expédition Discovery Set à destination de :" at bounding box center [329, 468] width 430 height 16
click at [153, 70] on span "Créer un envoi Discovery Set à Aromi" at bounding box center [244, 69] width 325 height 16
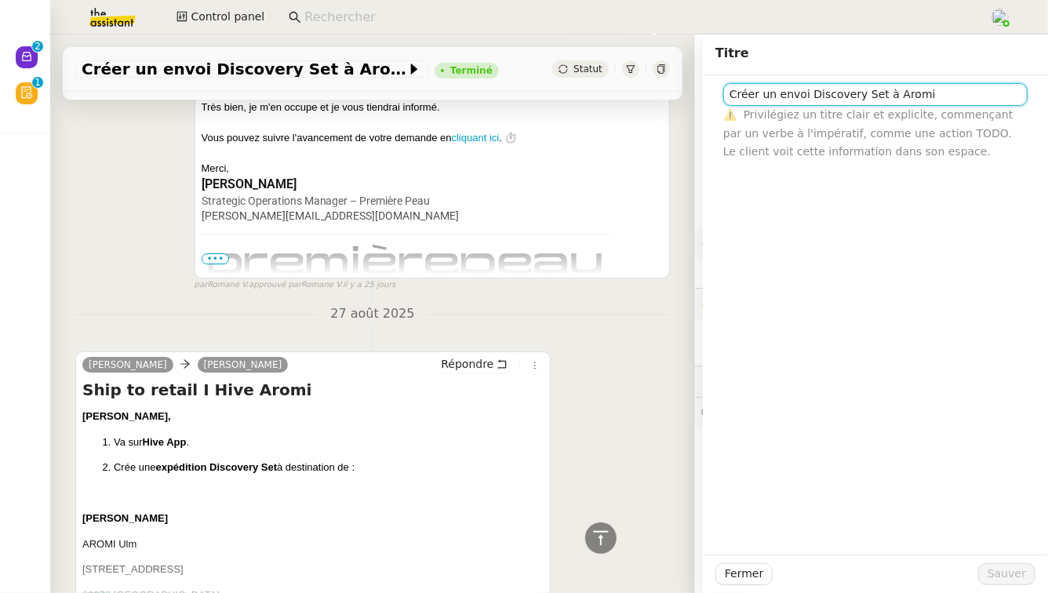
drag, startPoint x: 928, startPoint y: 93, endPoint x: 704, endPoint y: 91, distance: 223.6
click at [704, 91] on div "Créer un envoi Discovery Set à Aromi ⚠️ Privilégiez un titre clair et explicite…" at bounding box center [875, 118] width 345 height 86
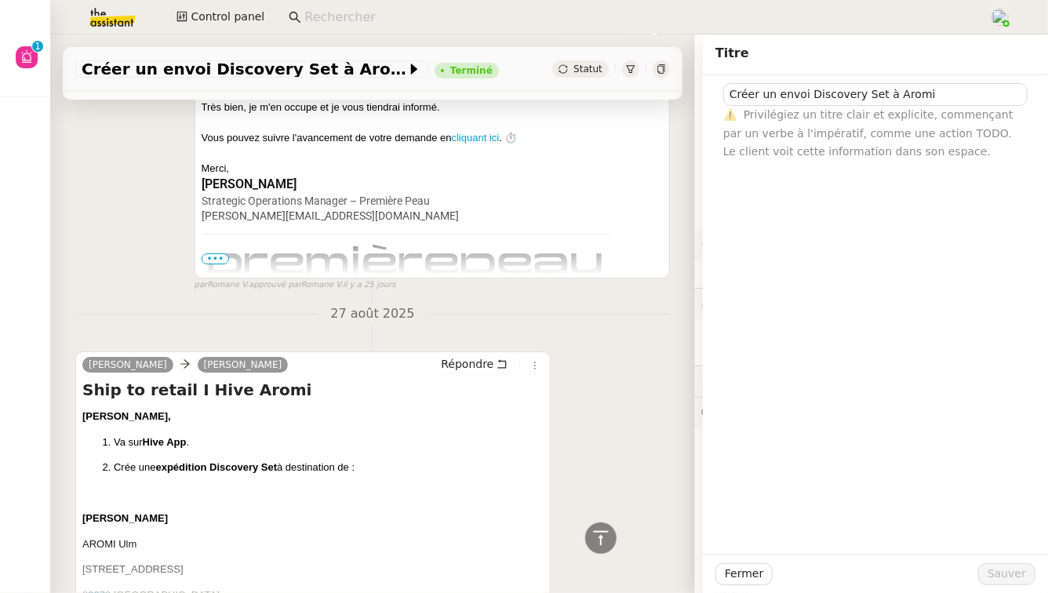
click at [595, 398] on div "Pierre Mergui camille Répondre Ship to retail I Hive Aromi Camille, Va sur Hive…" at bounding box center [372, 484] width 595 height 294
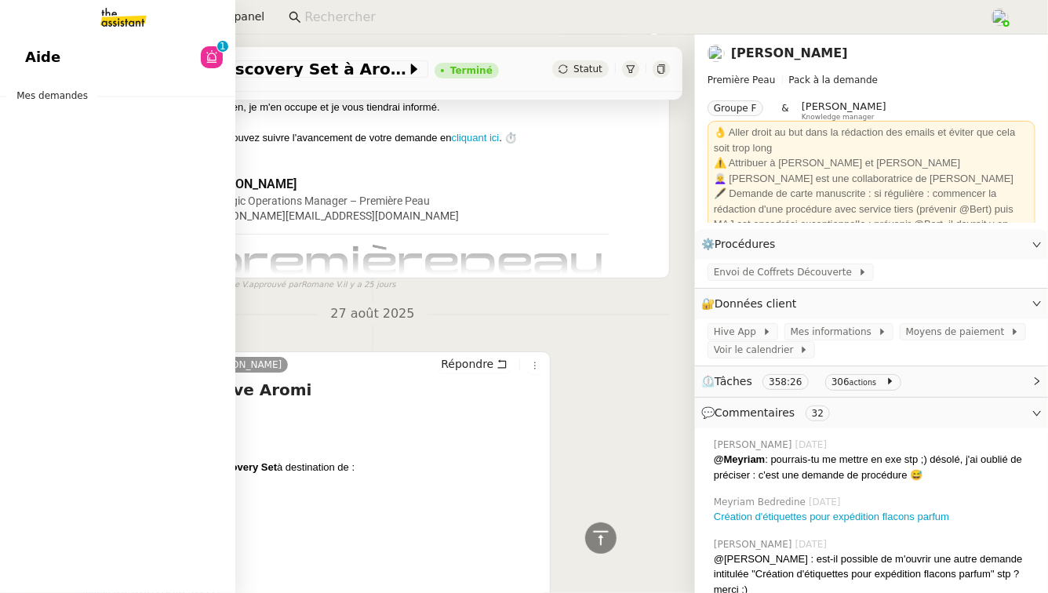
click at [30, 50] on span "Aide" at bounding box center [42, 57] width 35 height 24
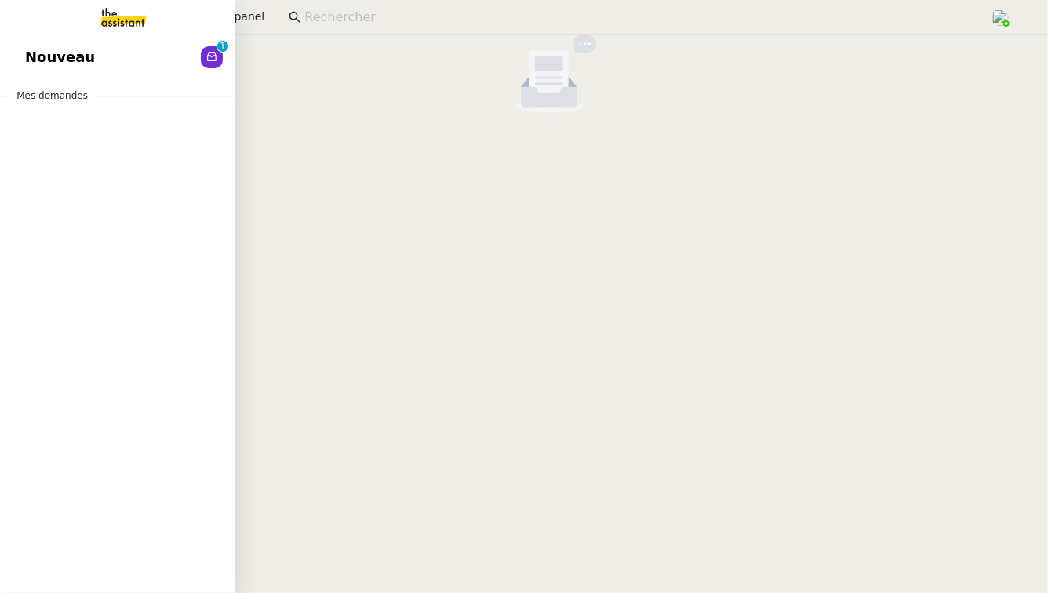
click at [45, 60] on span "Nouveau" at bounding box center [60, 57] width 70 height 24
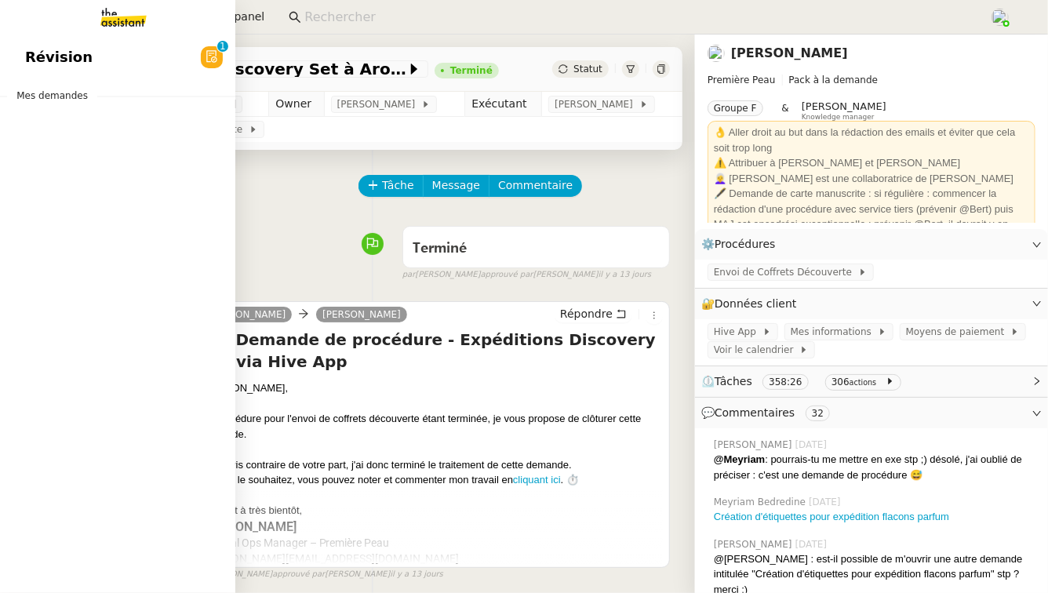
click at [78, 44] on link "Révision 0 1 2 3 4 5 6 7 8 9" at bounding box center [117, 57] width 235 height 36
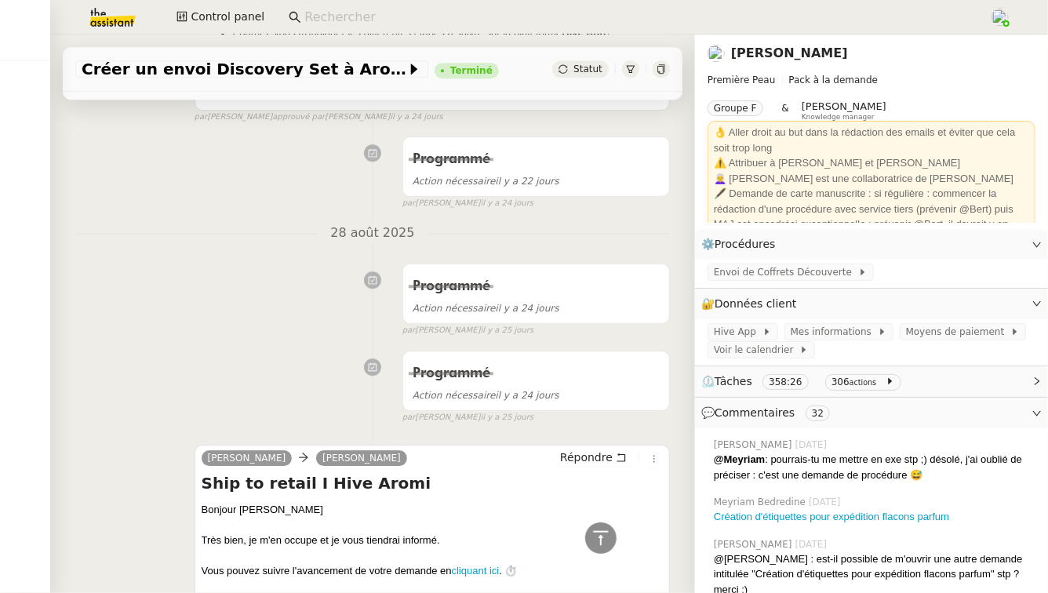
scroll to position [17019, 0]
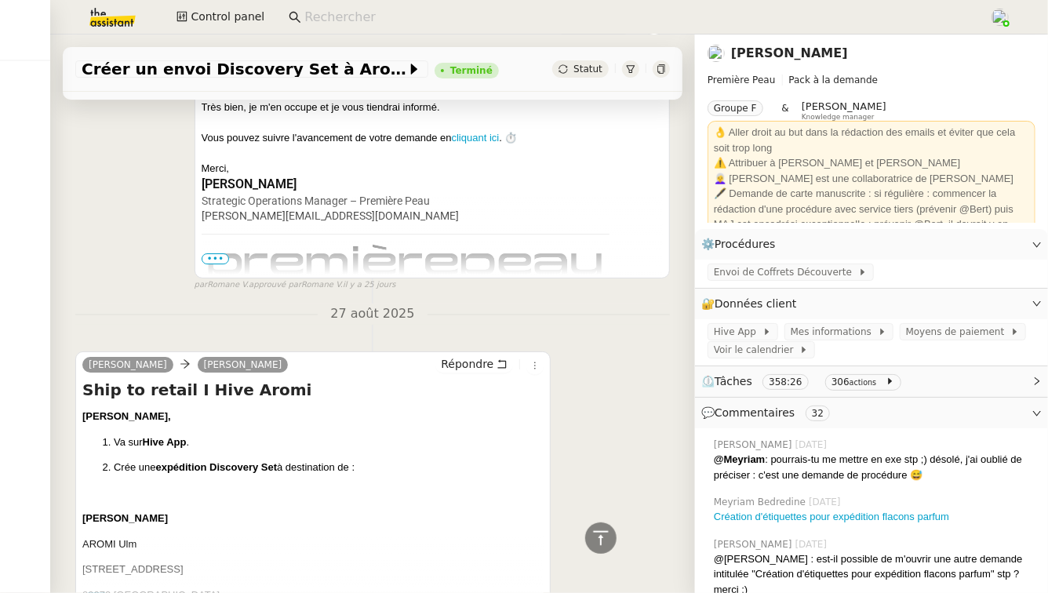
click at [96, 592] on span "•••" at bounding box center [96, 598] width 28 height 11
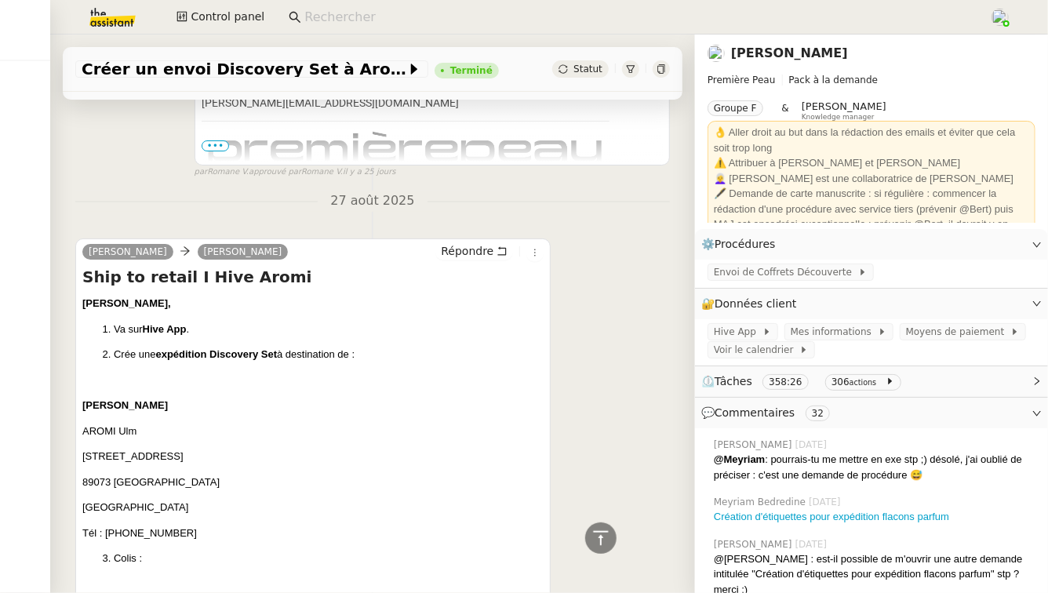
scroll to position [17128, 0]
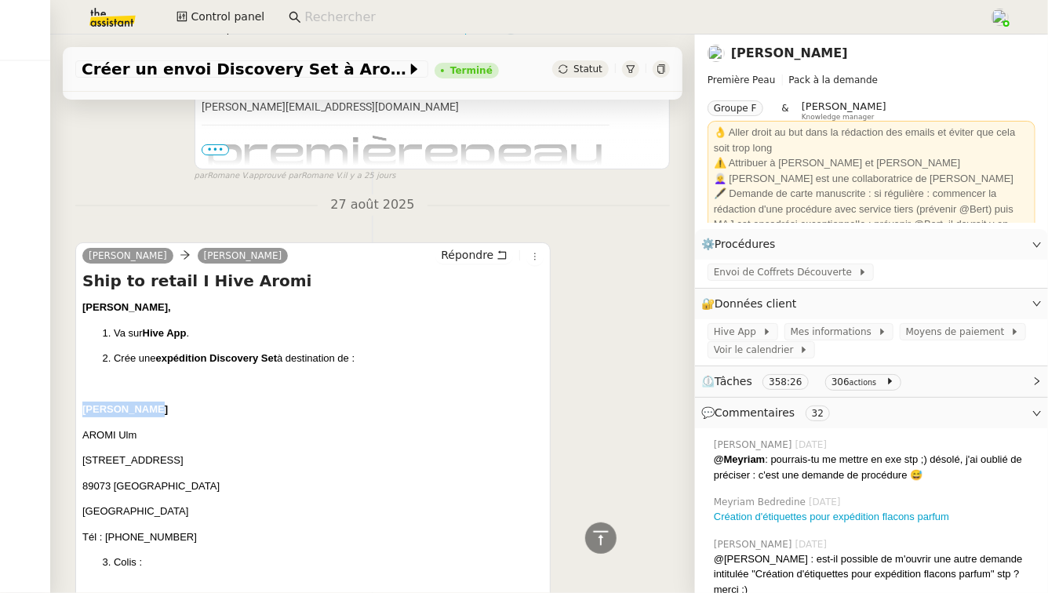
drag, startPoint x: 143, startPoint y: 297, endPoint x: 68, endPoint y: 300, distance: 74.6
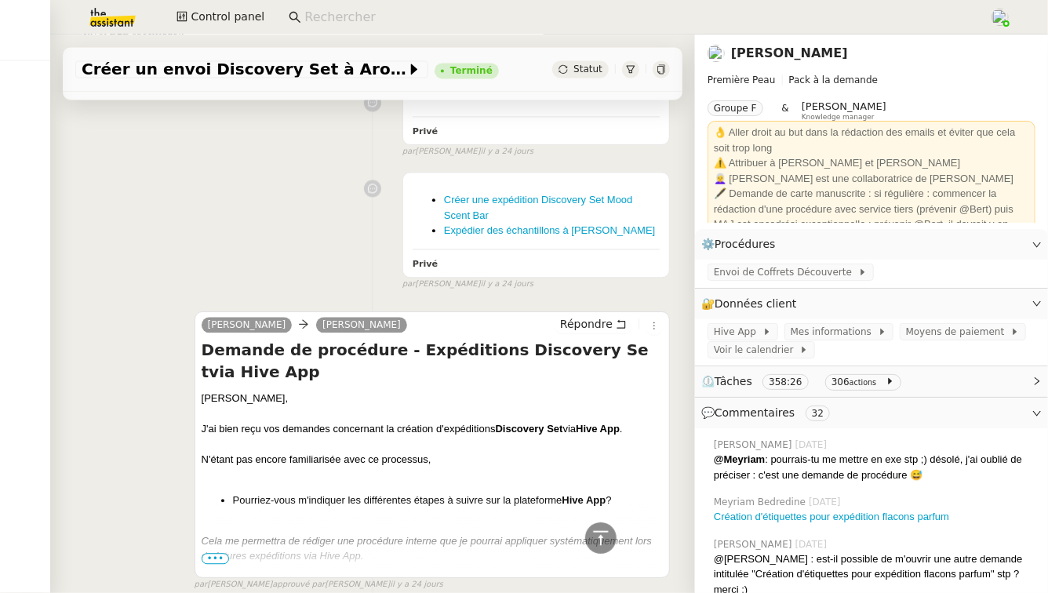
scroll to position [16082, 0]
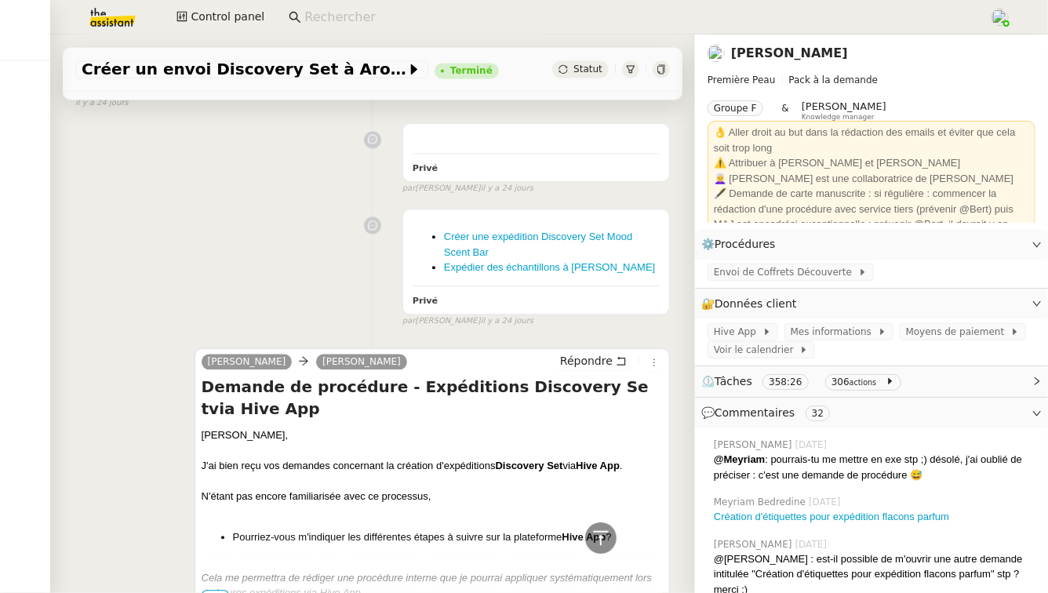
click at [218, 590] on span "•••" at bounding box center [216, 595] width 28 height 11
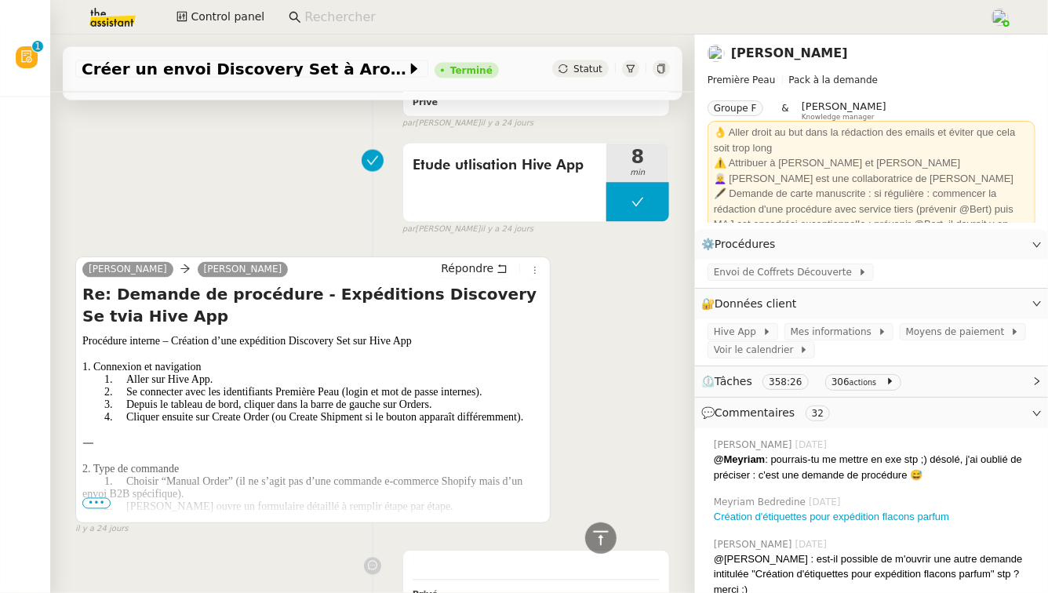
scroll to position [15653, 0]
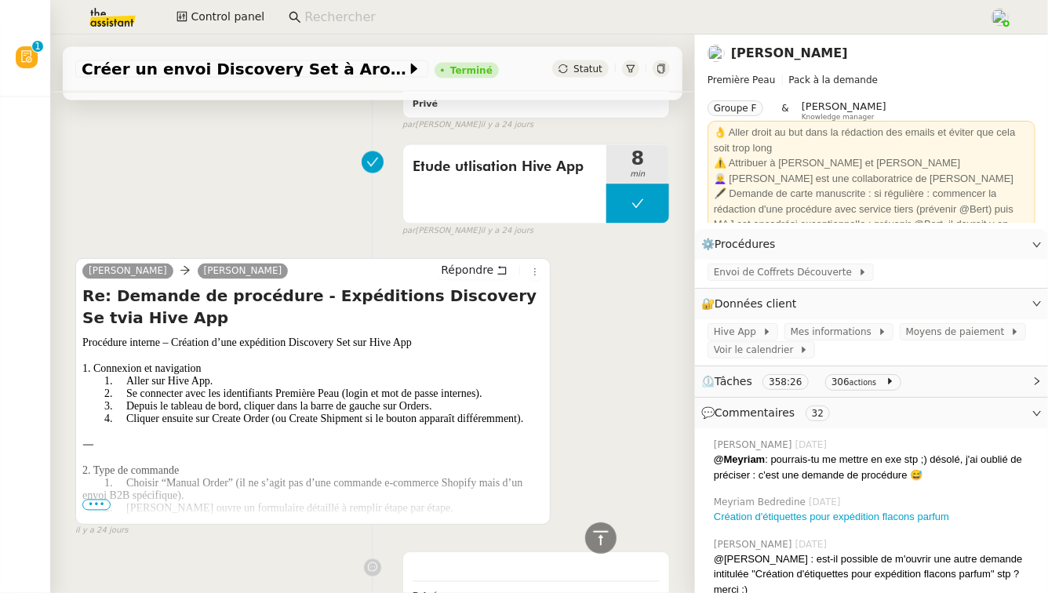
click at [91, 500] on span "•••" at bounding box center [96, 505] width 28 height 11
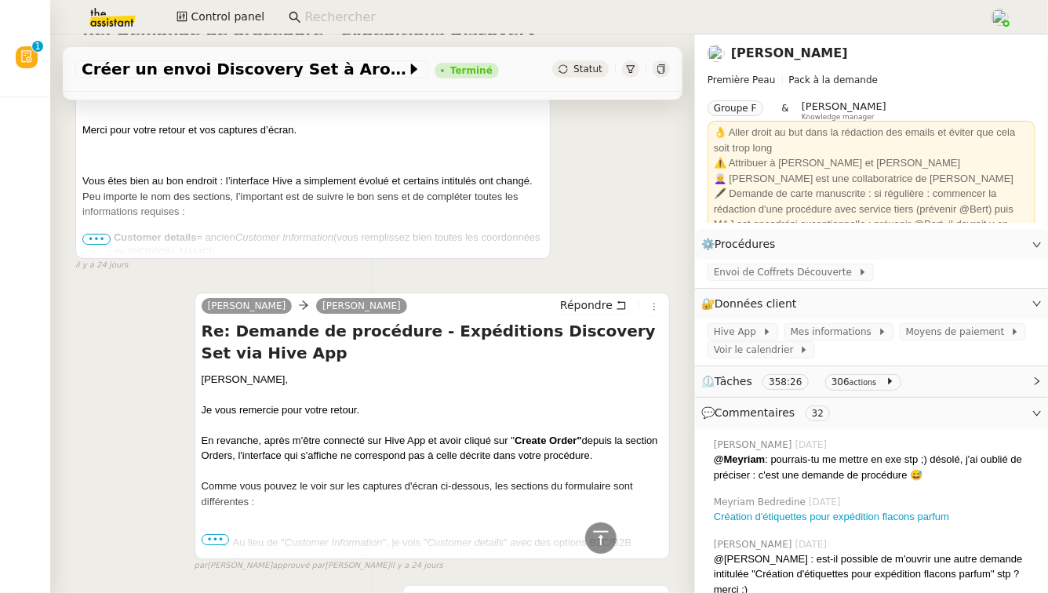
scroll to position [14019, 0]
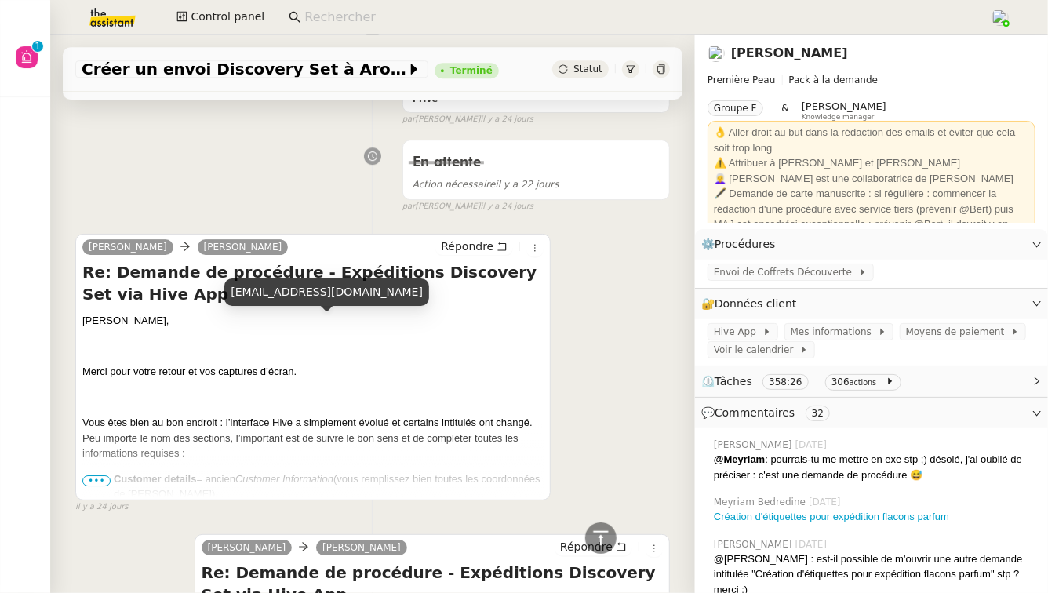
scroll to position [13866, 0]
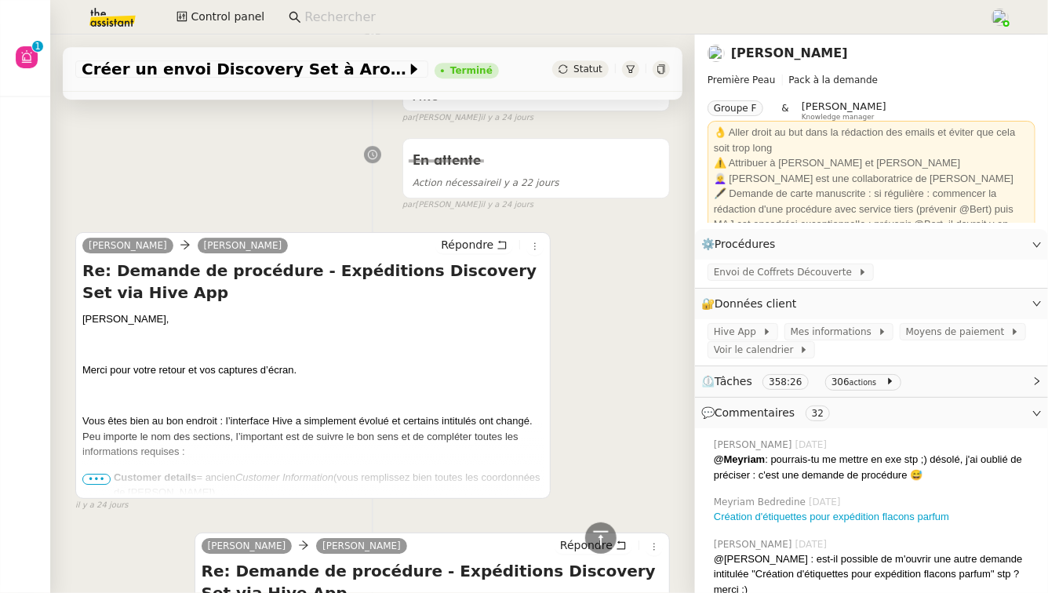
click at [114, 470] on li "Customer details = ancien Customer Information (vous remplissez bien toutes les…" at bounding box center [329, 485] width 430 height 31
click at [96, 474] on span "•••" at bounding box center [96, 479] width 28 height 11
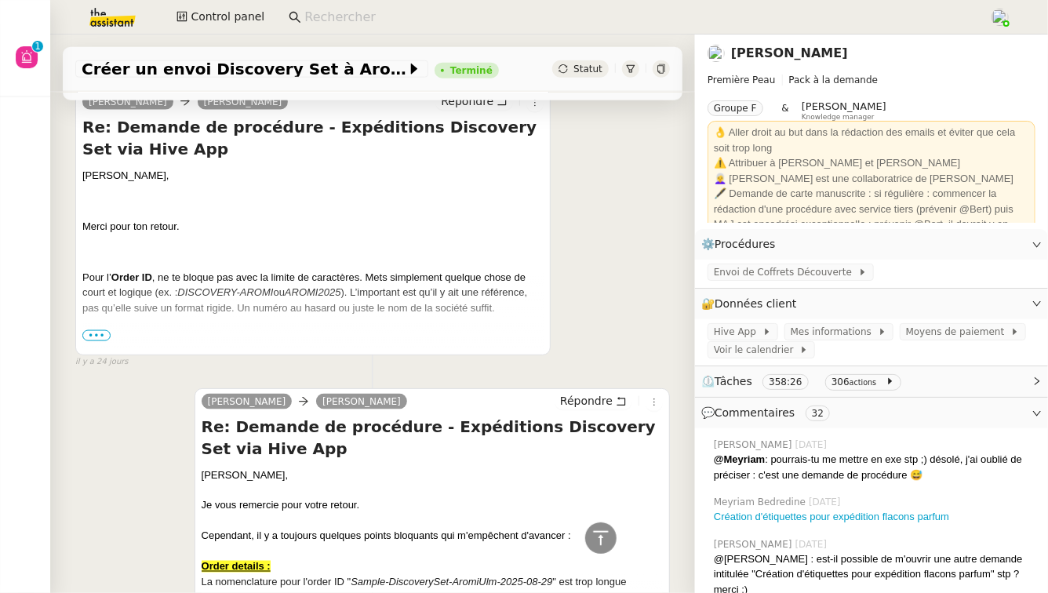
scroll to position [12517, 0]
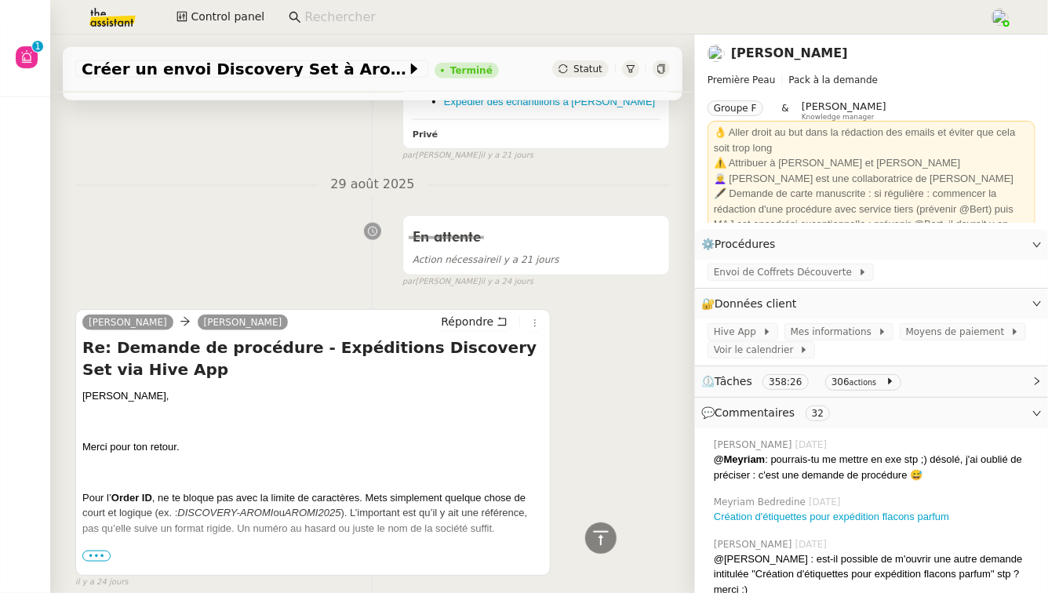
scroll to position [12310, 0]
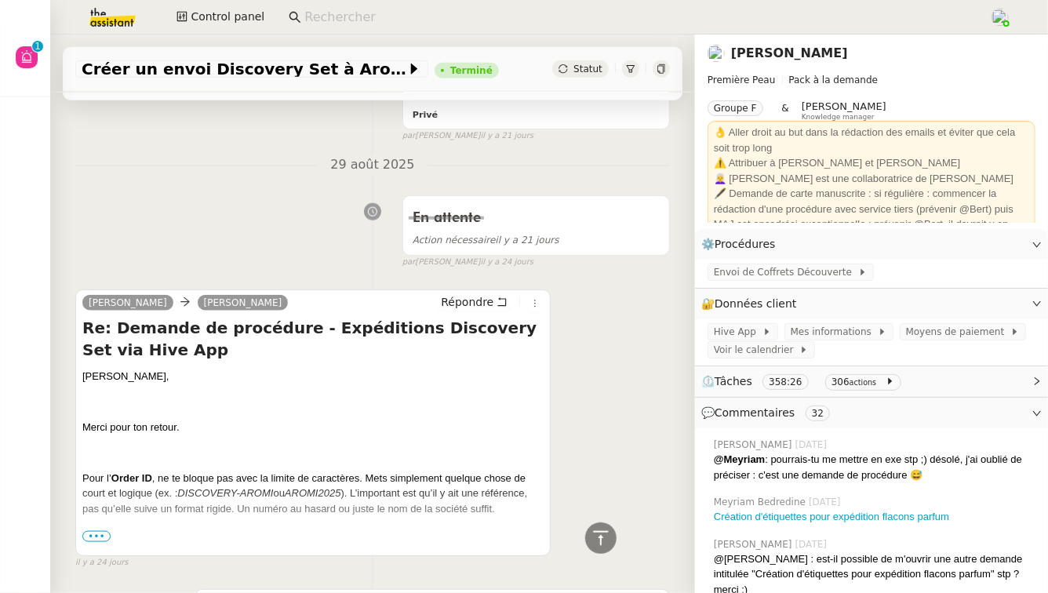
click at [108, 442] on div "[PERSON_NAME], Merci pour ton retour. Pour l’ Order ID , ne te bloque pas avec …" at bounding box center [312, 542] width 461 height 347
click at [96, 531] on span "•••" at bounding box center [96, 536] width 28 height 11
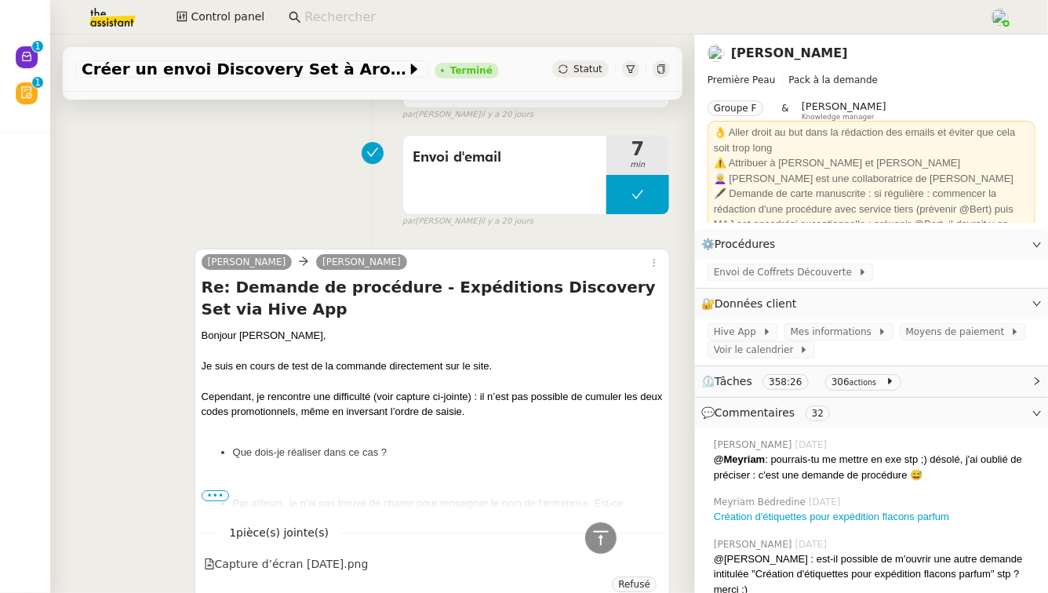
scroll to position [8278, 0]
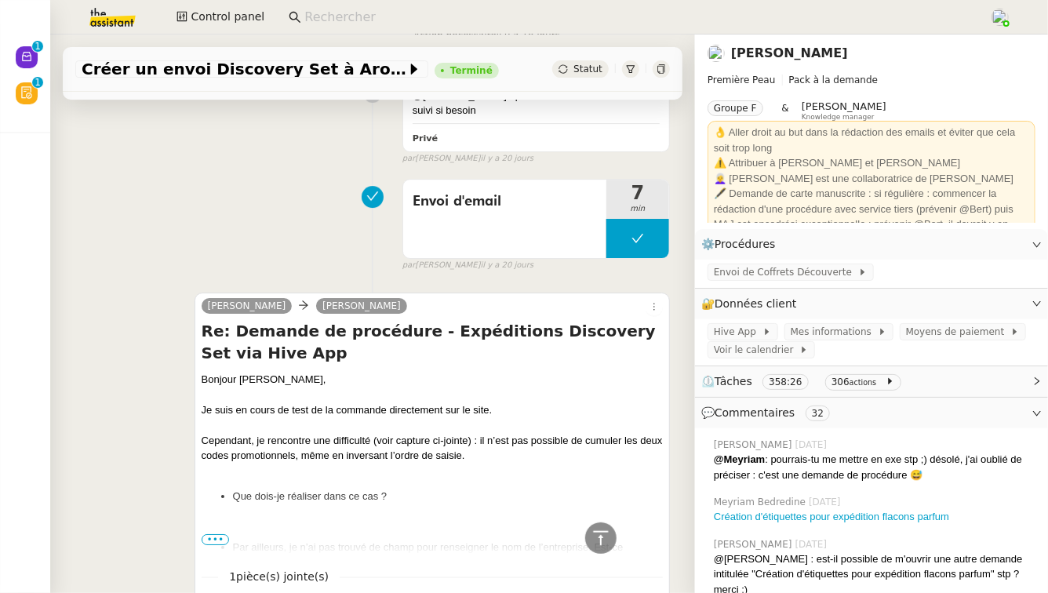
click at [216, 534] on span "•••" at bounding box center [216, 539] width 28 height 11
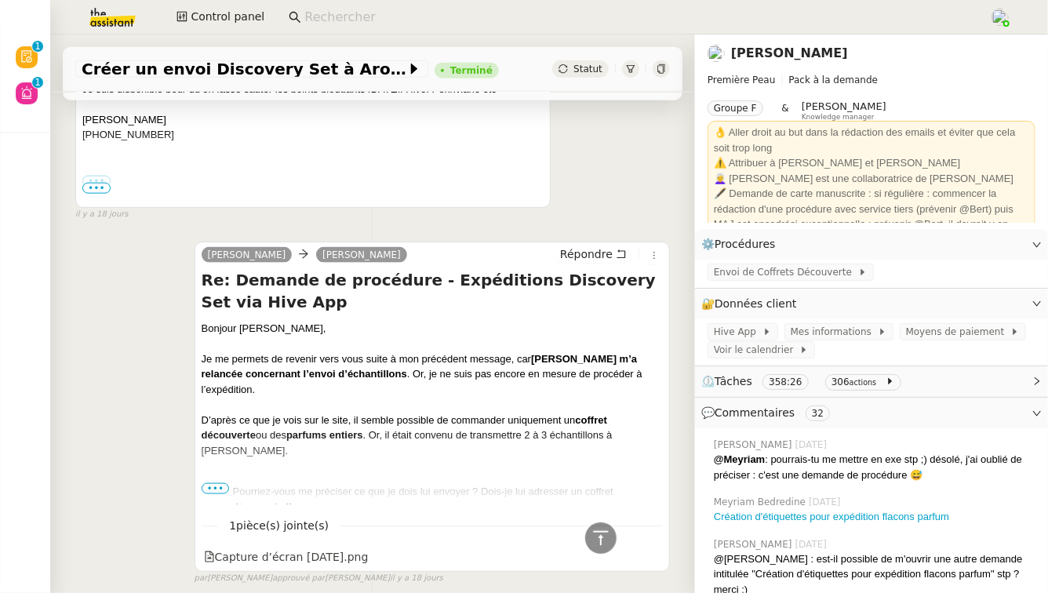
scroll to position [6627, 0]
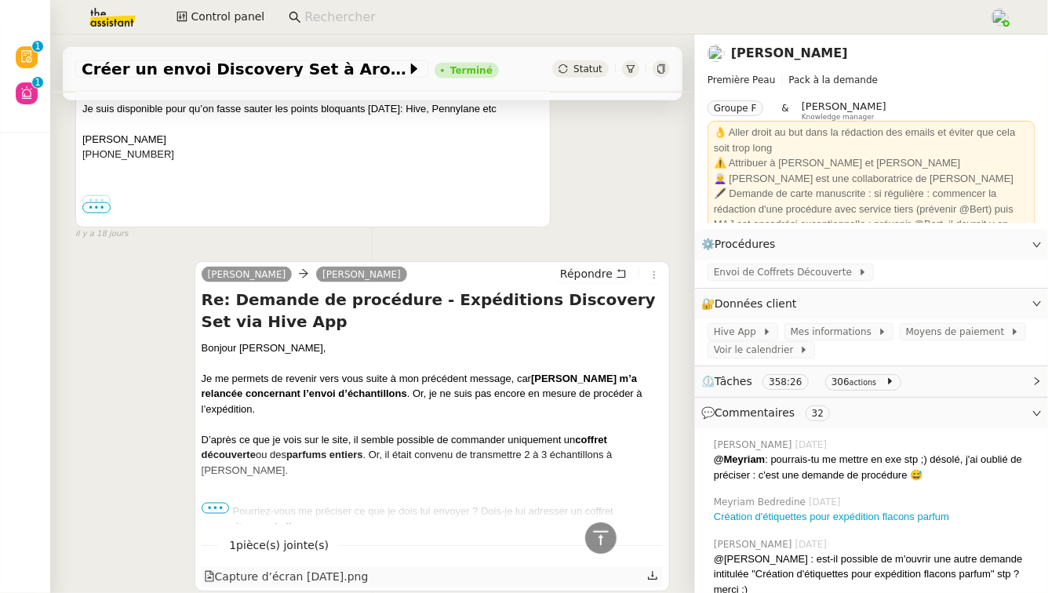
click at [334, 568] on div "Capture d’écran [DATE].png" at bounding box center [286, 577] width 165 height 18
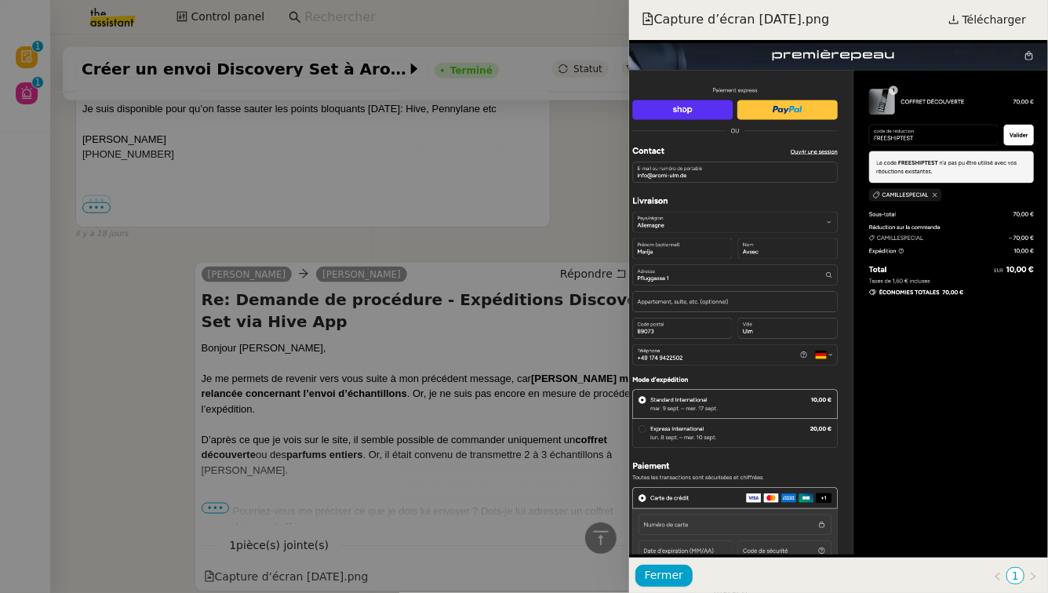
click at [522, 294] on div at bounding box center [524, 296] width 1048 height 593
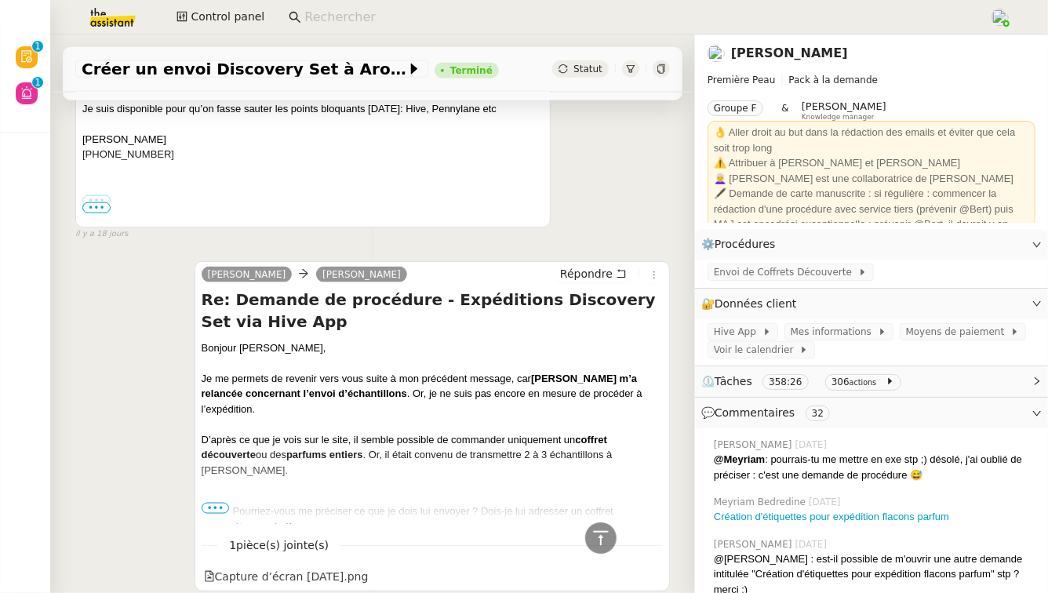
click at [217, 503] on span "•••" at bounding box center [216, 508] width 28 height 11
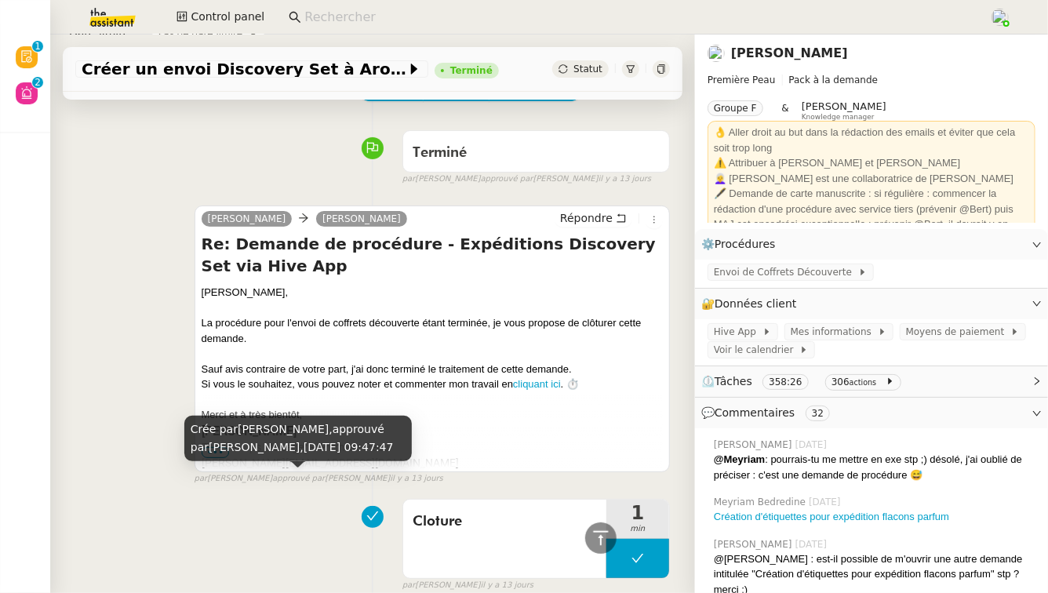
scroll to position [0, 0]
